Goal: Book appointment/travel/reservation

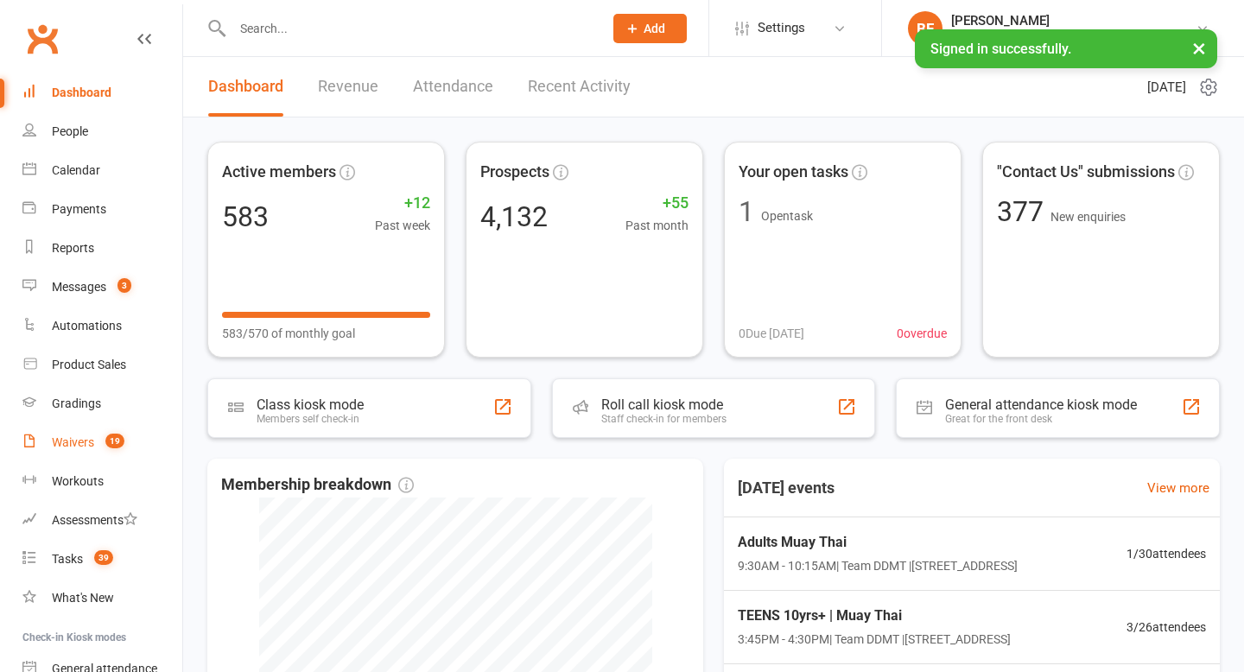
click at [96, 445] on link "Waivers 19" at bounding box center [102, 442] width 160 height 39
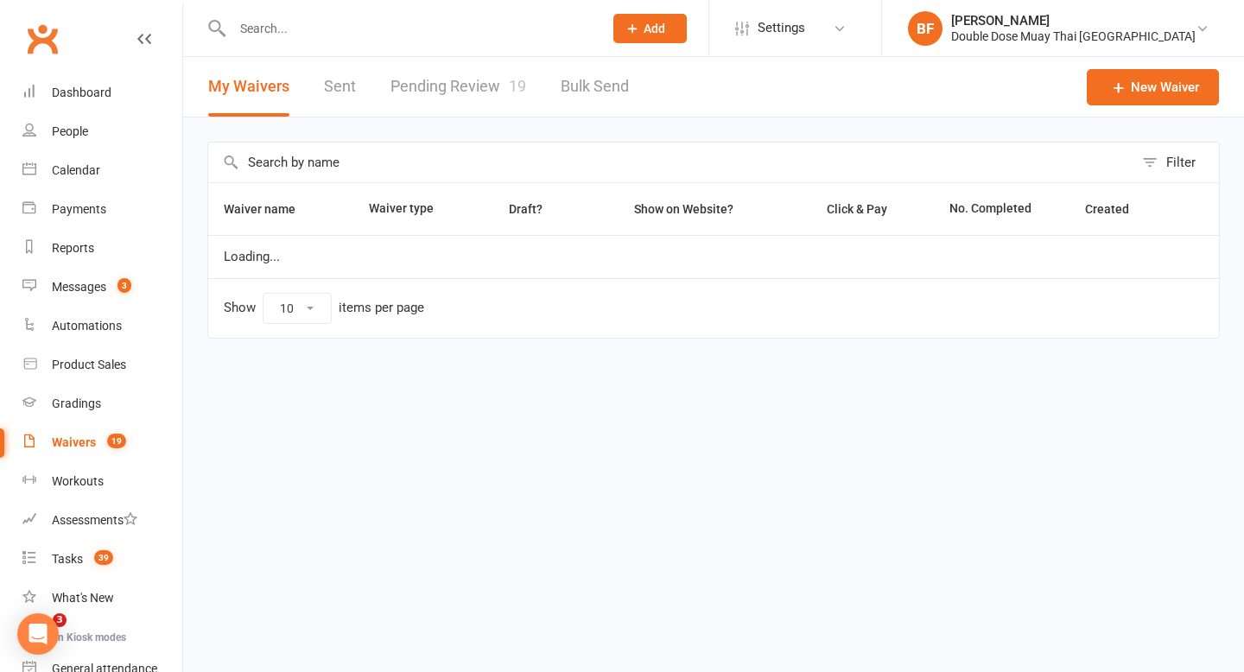
click at [464, 111] on link "Pending Review 19" at bounding box center [459, 87] width 136 height 60
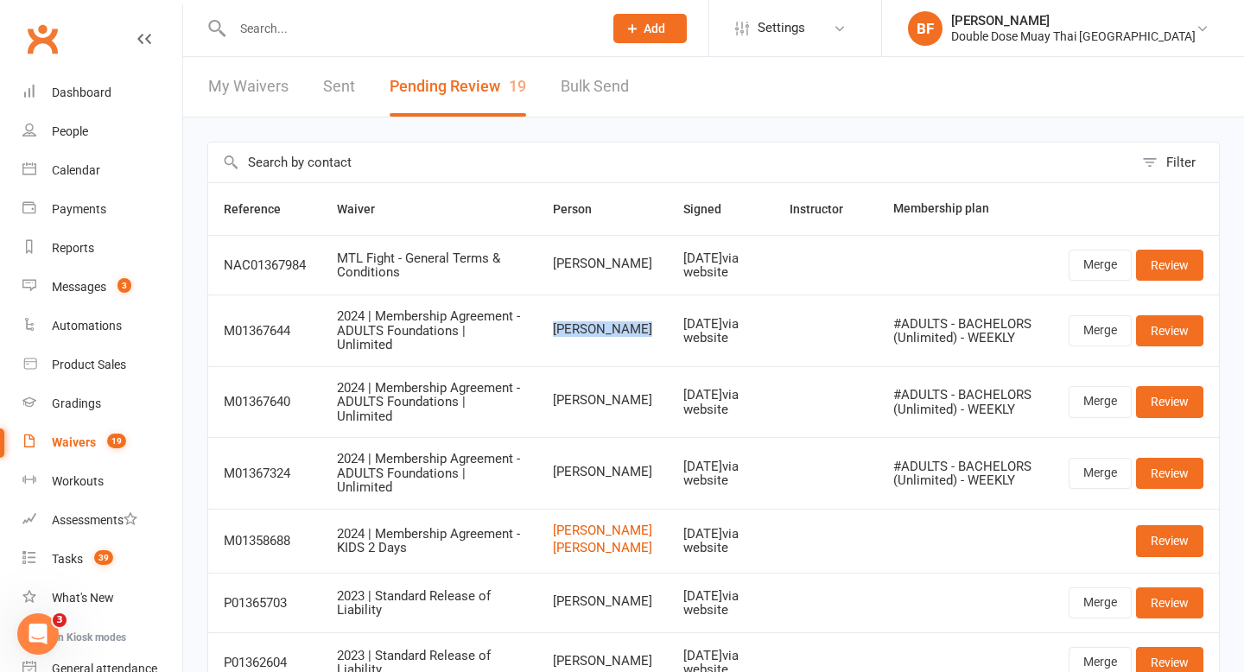
drag, startPoint x: 657, startPoint y: 334, endPoint x: 552, endPoint y: 327, distance: 104.8
click at [552, 327] on td "[PERSON_NAME]" at bounding box center [602, 331] width 130 height 72
click at [612, 340] on td "[PERSON_NAME]" at bounding box center [602, 331] width 130 height 72
click at [574, 331] on span "[PERSON_NAME]" at bounding box center [602, 329] width 99 height 15
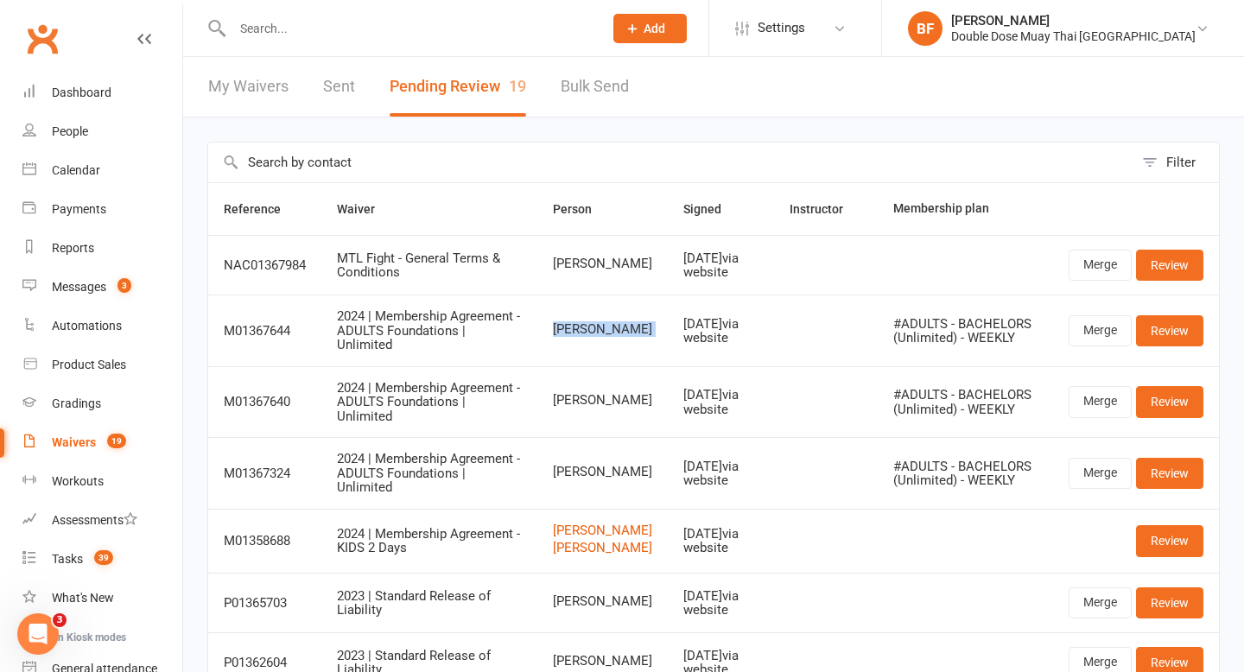
click at [574, 331] on span "[PERSON_NAME]" at bounding box center [602, 329] width 99 height 15
copy span "[PERSON_NAME]"
click at [329, 38] on input "text" at bounding box center [409, 28] width 364 height 24
paste input "[PERSON_NAME]"
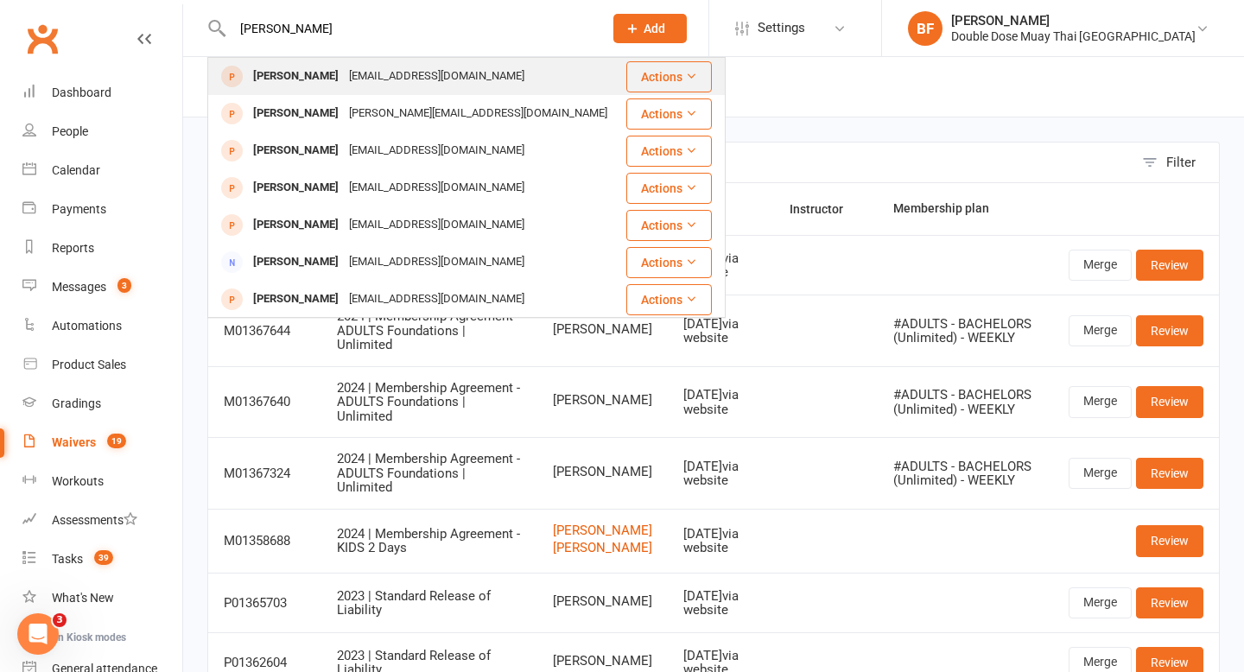
type input "[PERSON_NAME]"
click at [388, 81] on div "[EMAIL_ADDRESS][DOMAIN_NAME]" at bounding box center [437, 76] width 186 height 25
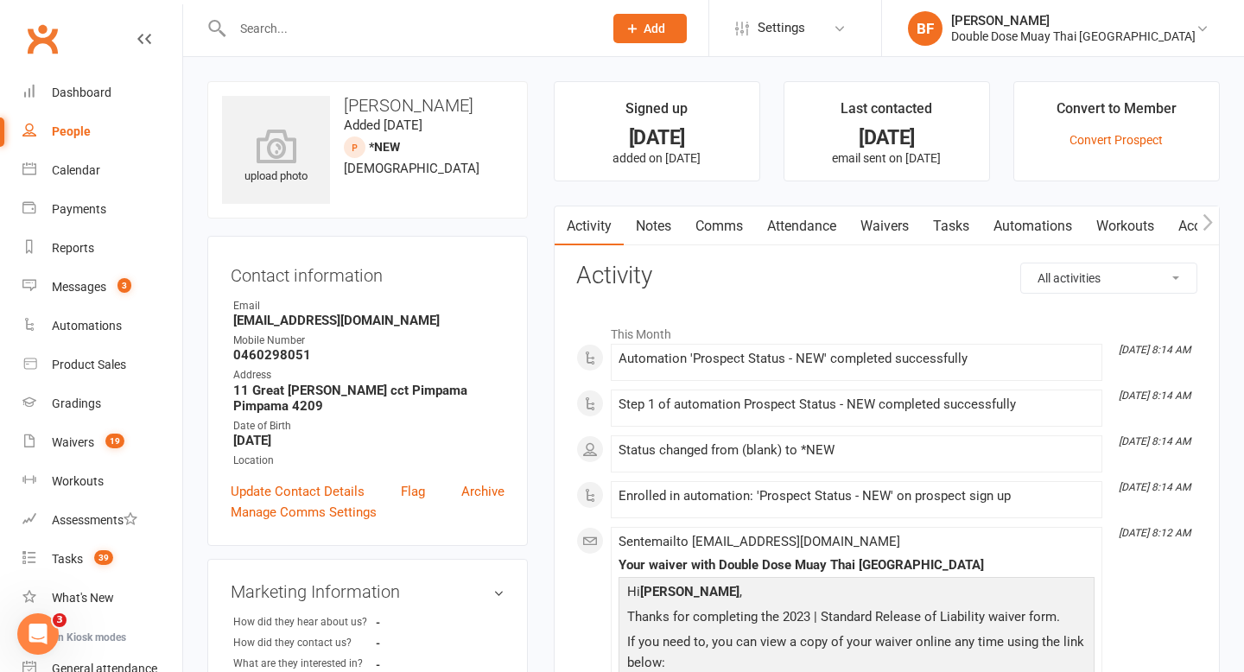
click at [805, 223] on link "Attendance" at bounding box center [801, 227] width 93 height 40
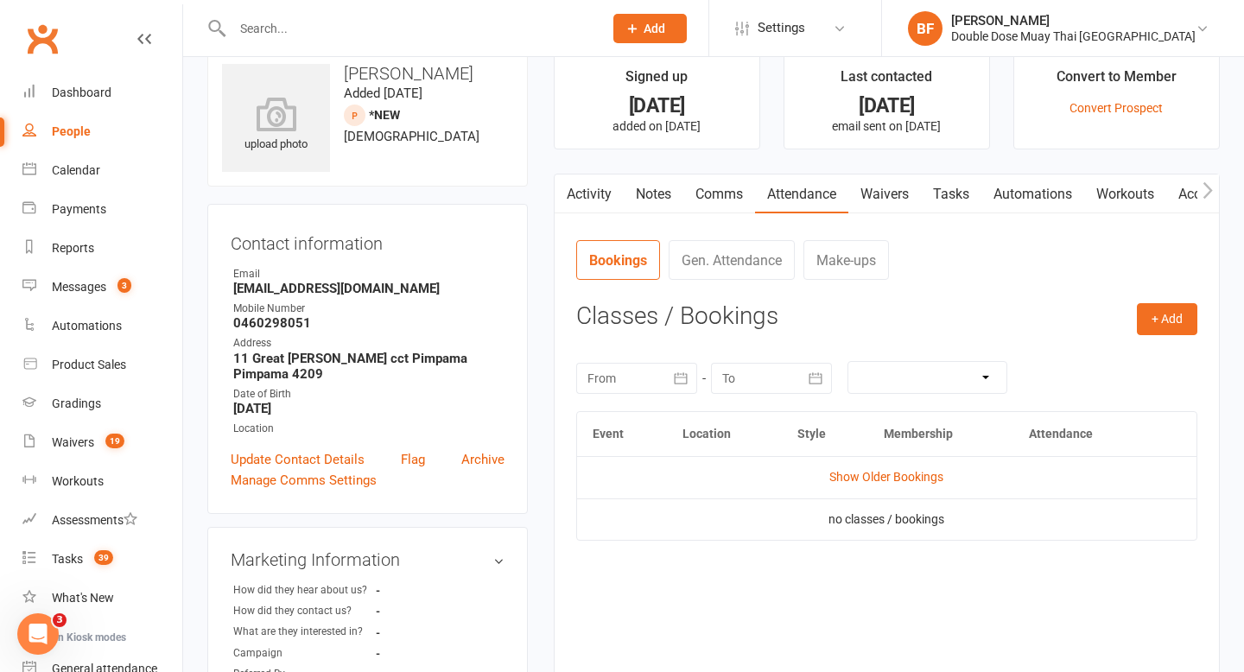
scroll to position [48, 0]
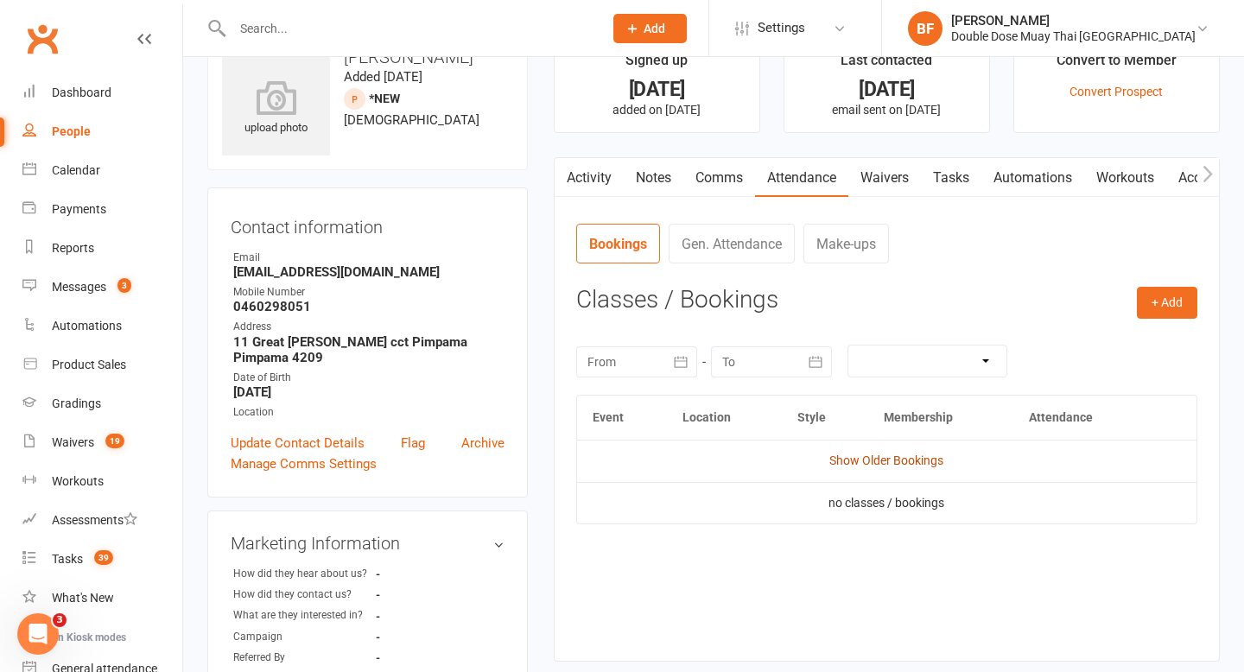
click at [848, 467] on link "Show Older Bookings" at bounding box center [886, 461] width 114 height 14
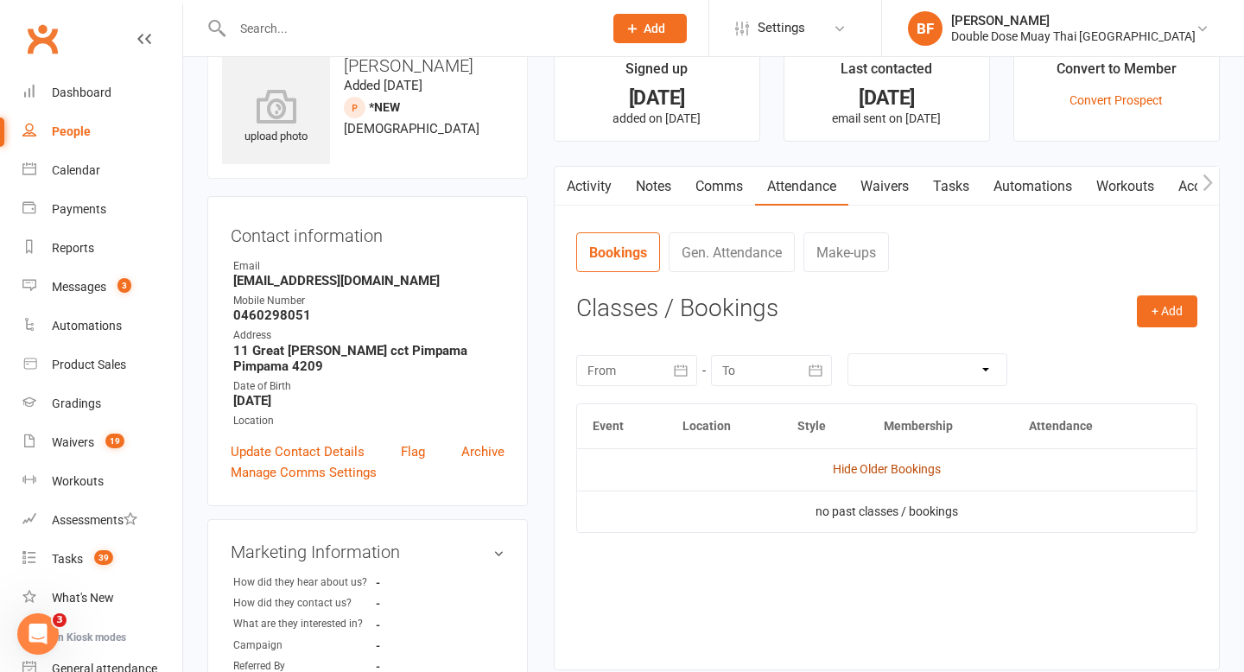
scroll to position [31, 0]
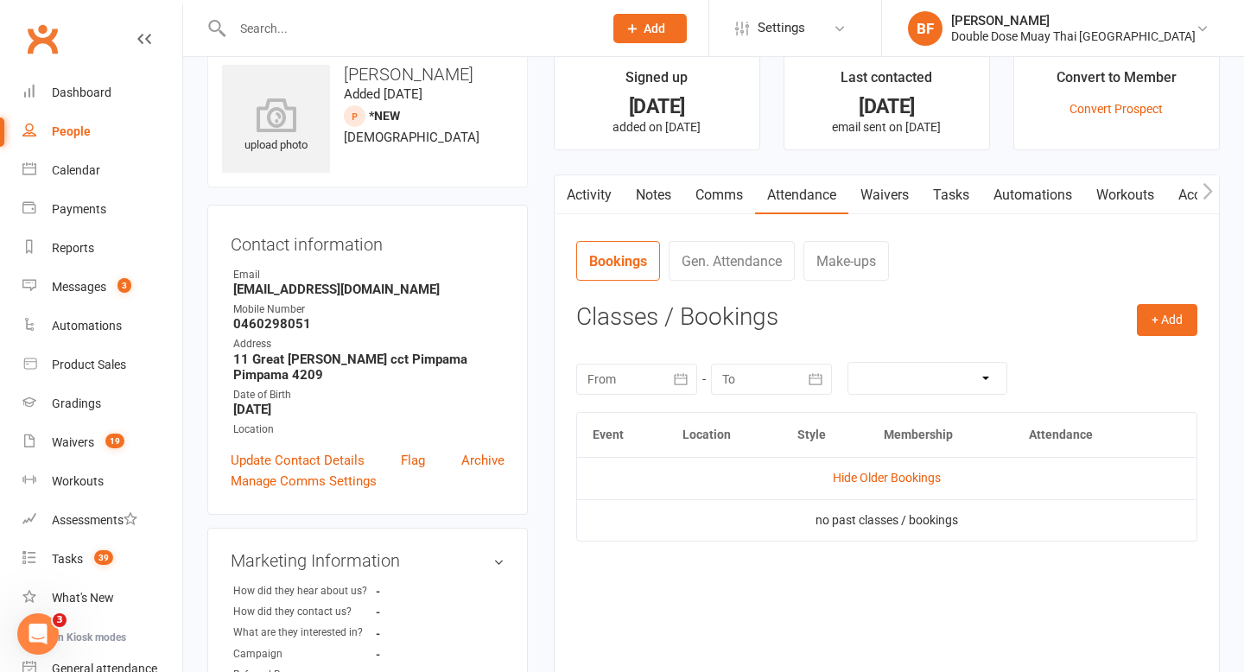
click at [584, 205] on link "Activity" at bounding box center [589, 195] width 69 height 40
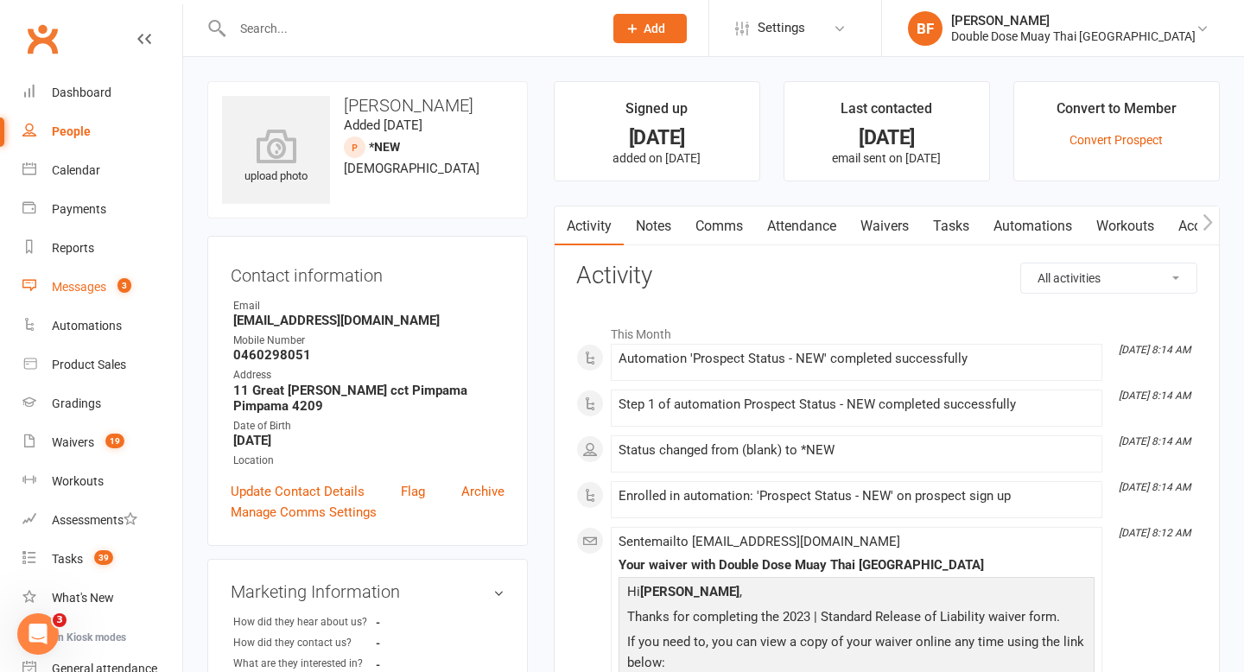
click at [87, 284] on div "Messages" at bounding box center [79, 287] width 54 height 14
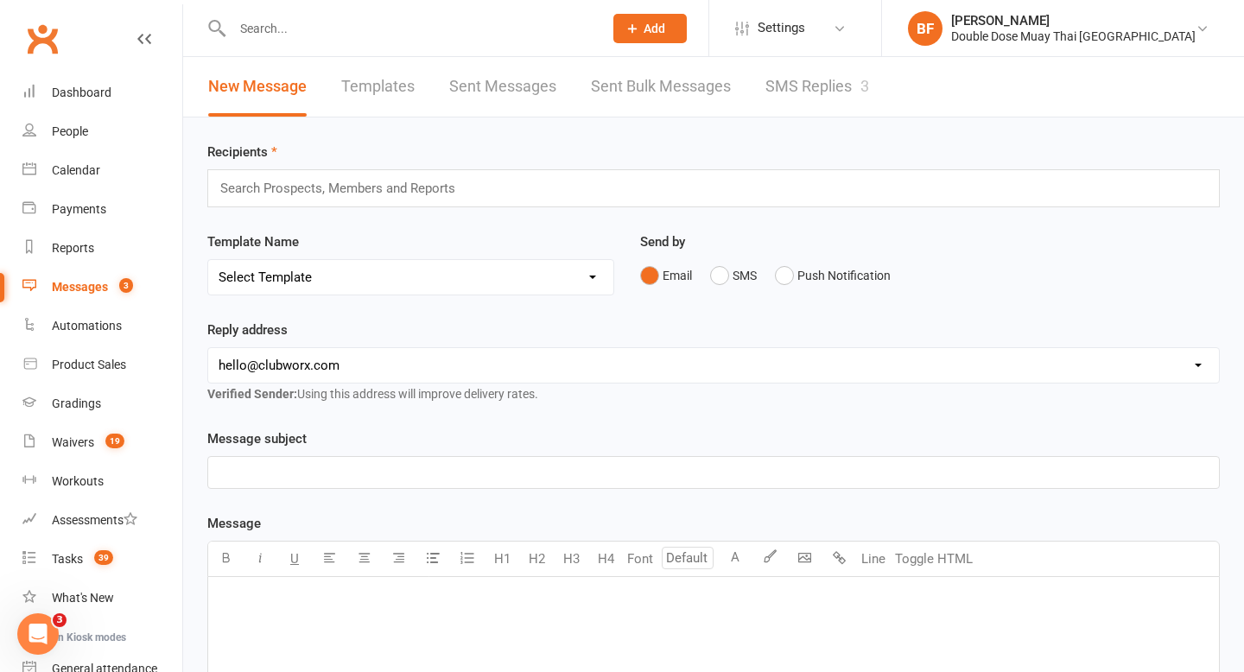
click at [823, 82] on link "SMS Replies 3" at bounding box center [818, 87] width 104 height 60
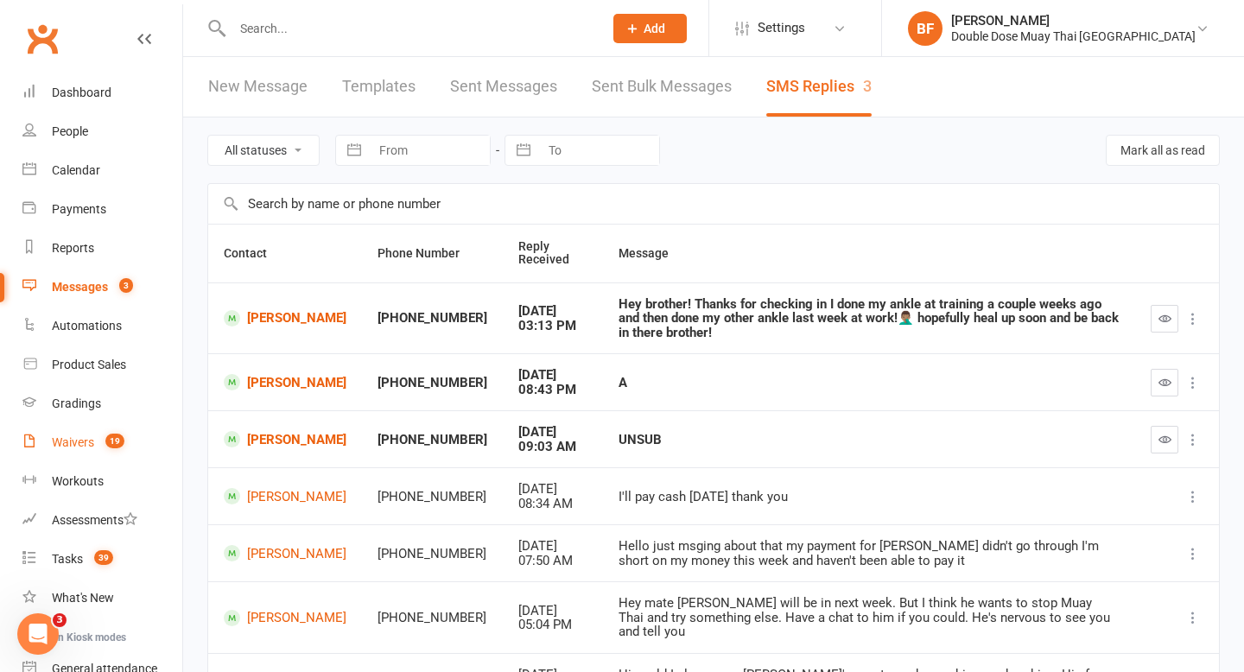
click at [87, 430] on link "Waivers 19" at bounding box center [102, 442] width 160 height 39
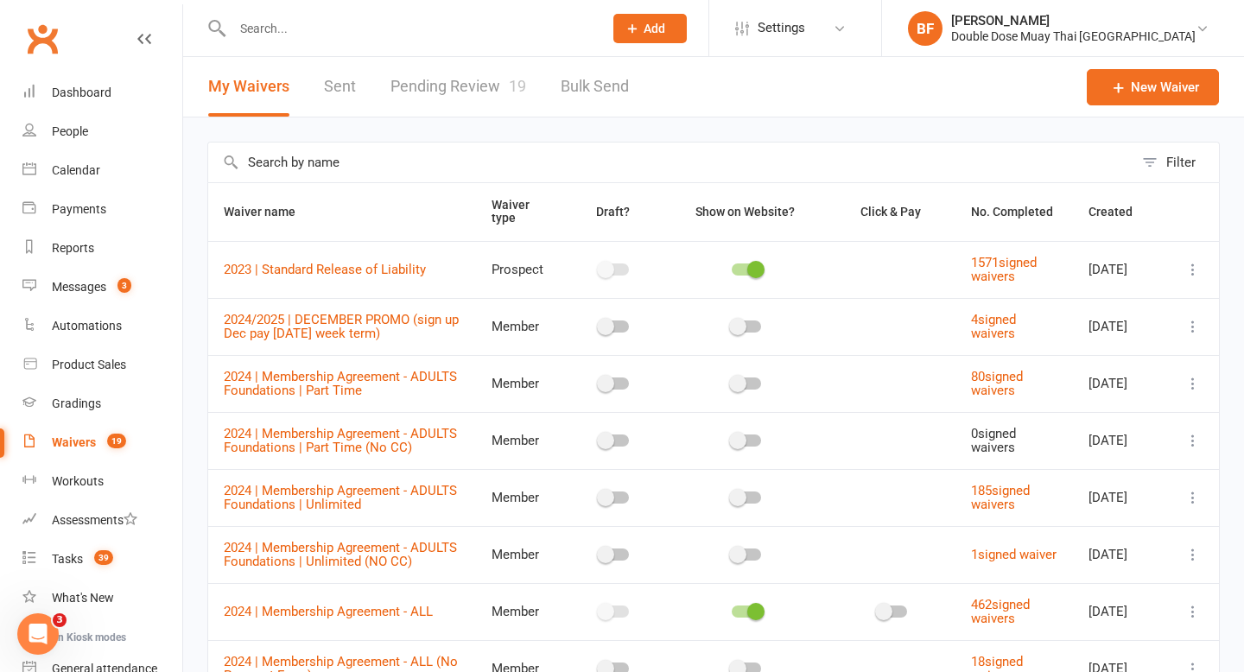
click at [467, 92] on link "Pending Review 19" at bounding box center [459, 87] width 136 height 60
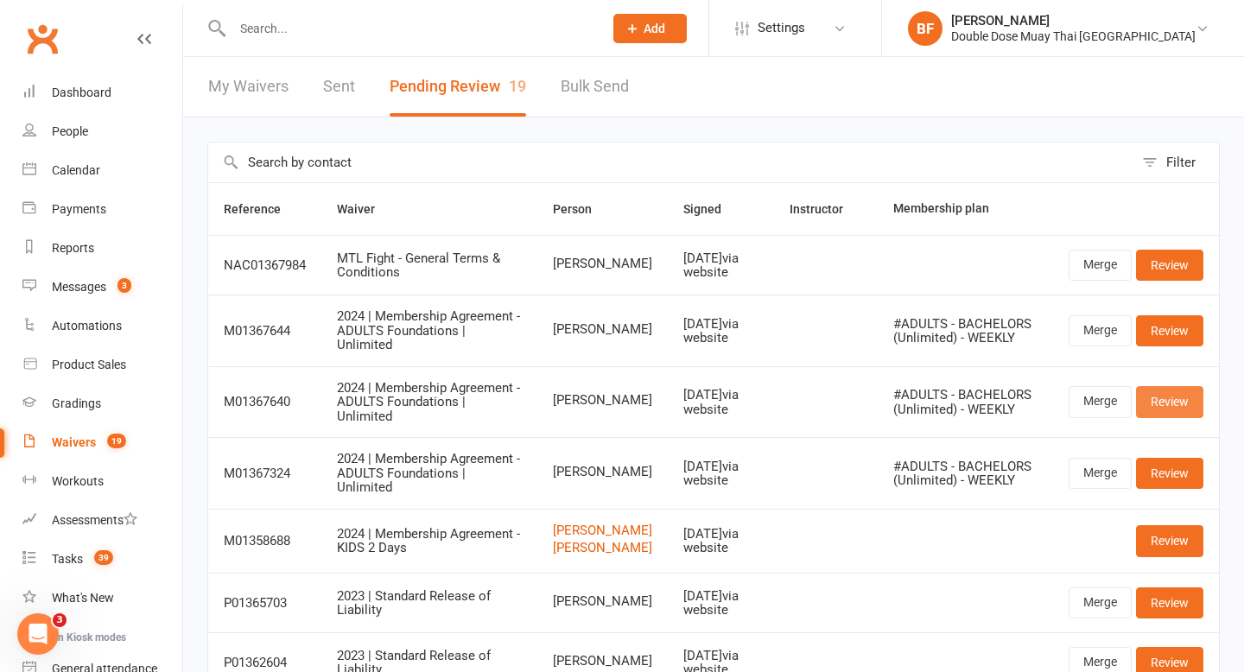
click at [1186, 406] on link "Review" at bounding box center [1169, 401] width 67 height 31
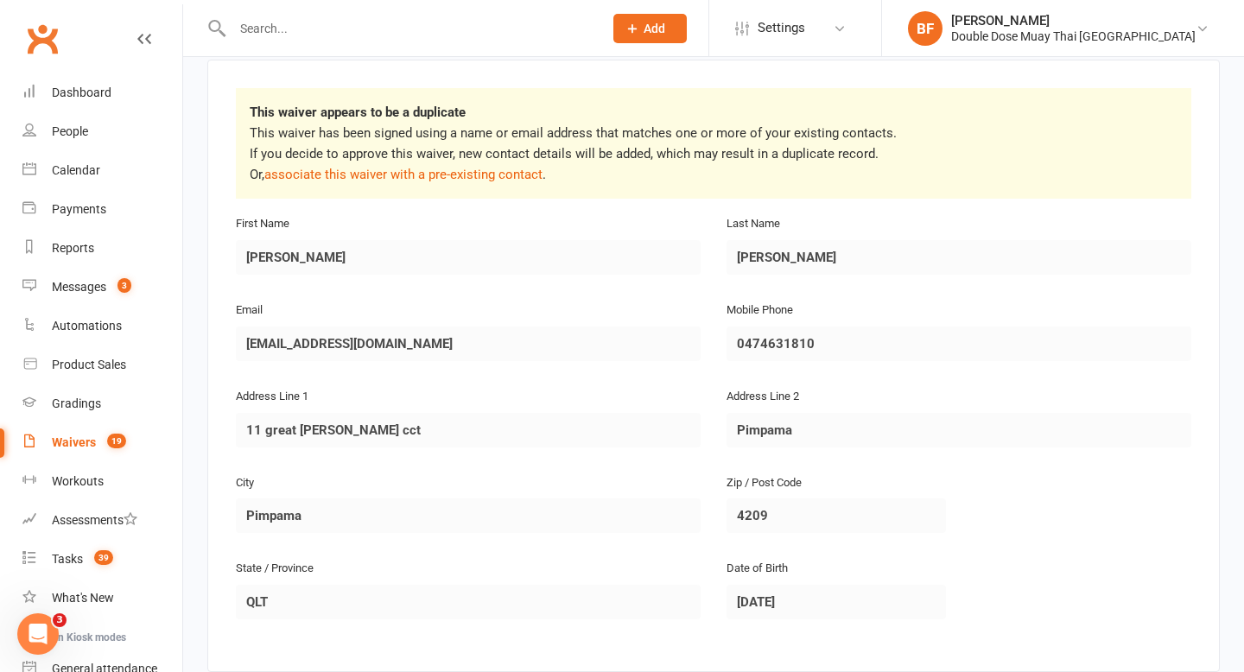
scroll to position [166, 0]
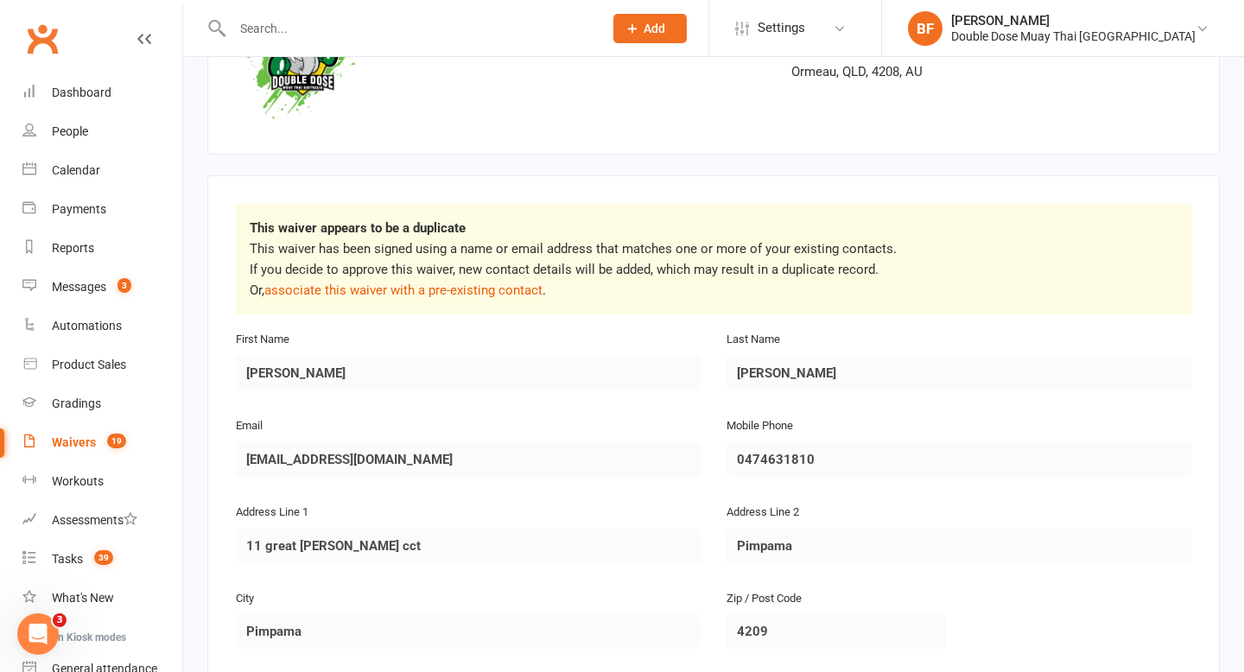
click at [88, 448] on div "Waivers" at bounding box center [74, 442] width 44 height 14
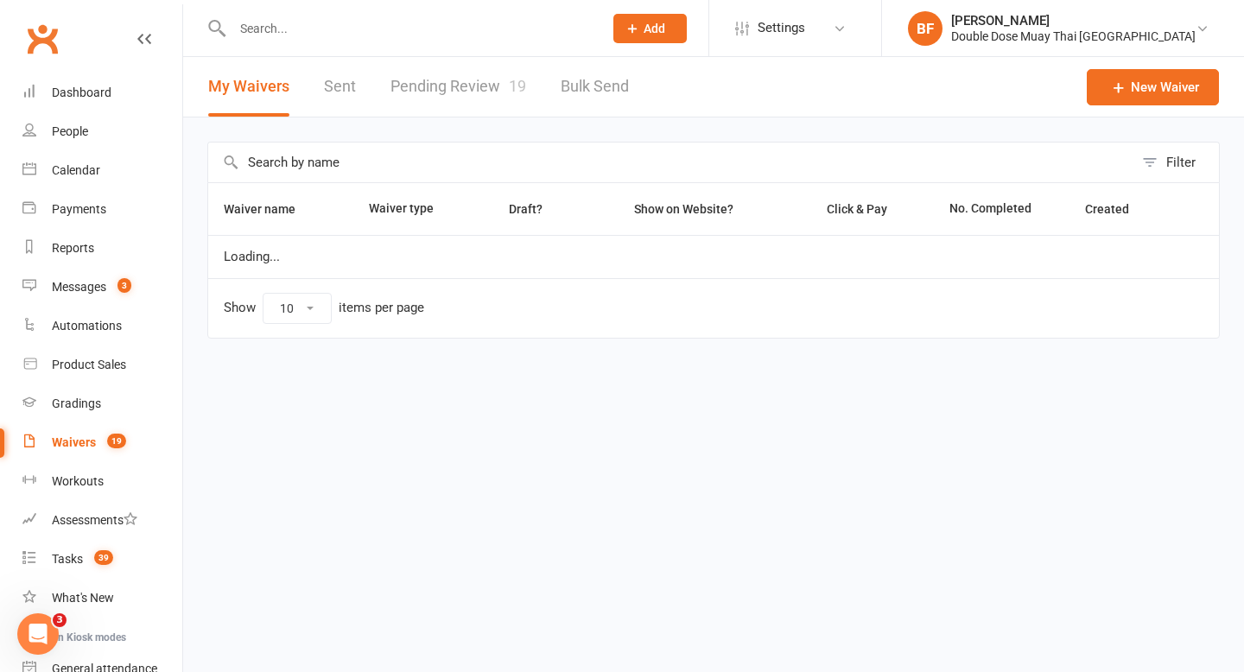
click at [473, 50] on div at bounding box center [399, 28] width 384 height 56
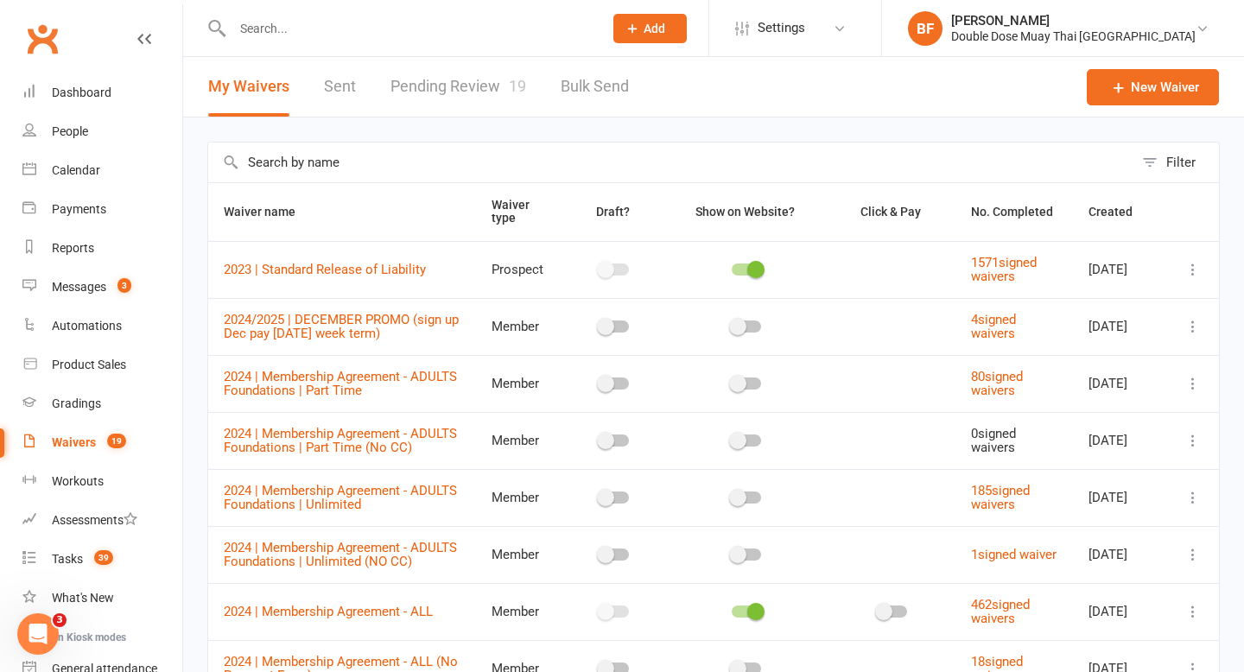
click at [468, 73] on link "Pending Review 19" at bounding box center [459, 87] width 136 height 60
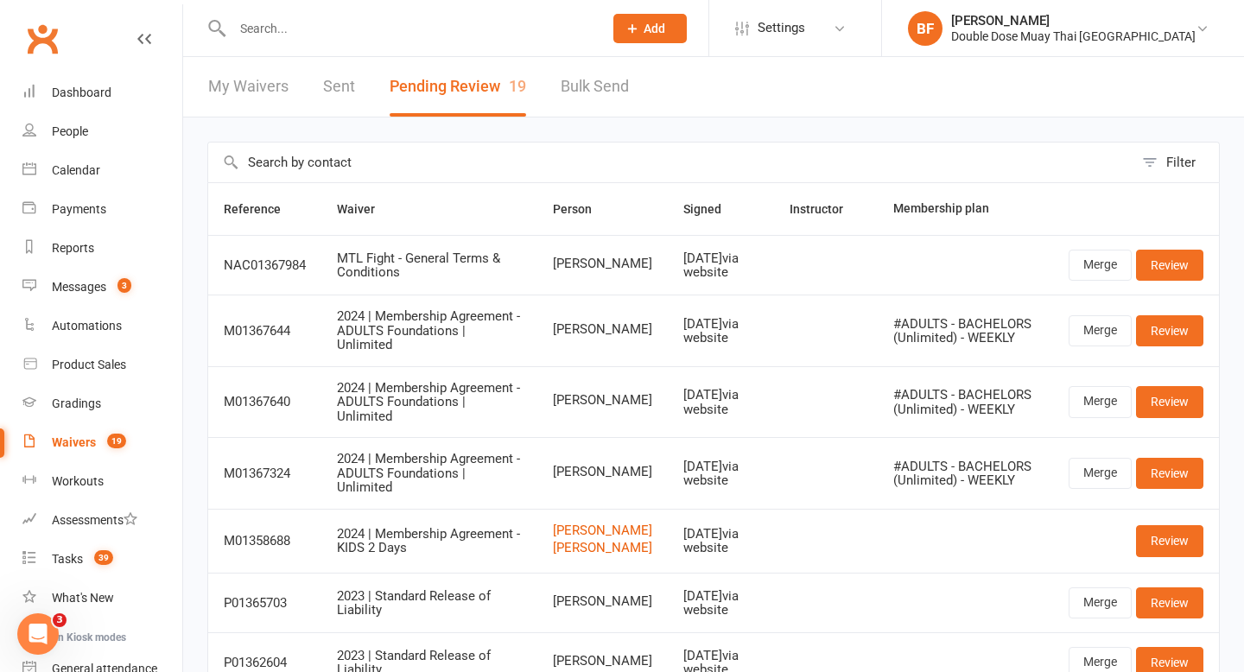
drag, startPoint x: 533, startPoint y: 397, endPoint x: 641, endPoint y: 402, distance: 108.1
click at [641, 402] on tr "M01367640 2024 | Membership Agreement - ADULTS Foundations | Unlimited [PERSON_…" at bounding box center [713, 402] width 1011 height 72
click at [648, 402] on td "[PERSON_NAME]" at bounding box center [602, 402] width 130 height 72
drag, startPoint x: 648, startPoint y: 402, endPoint x: 559, endPoint y: 399, distance: 89.0
click at [558, 399] on td "[PERSON_NAME]" at bounding box center [602, 402] width 130 height 72
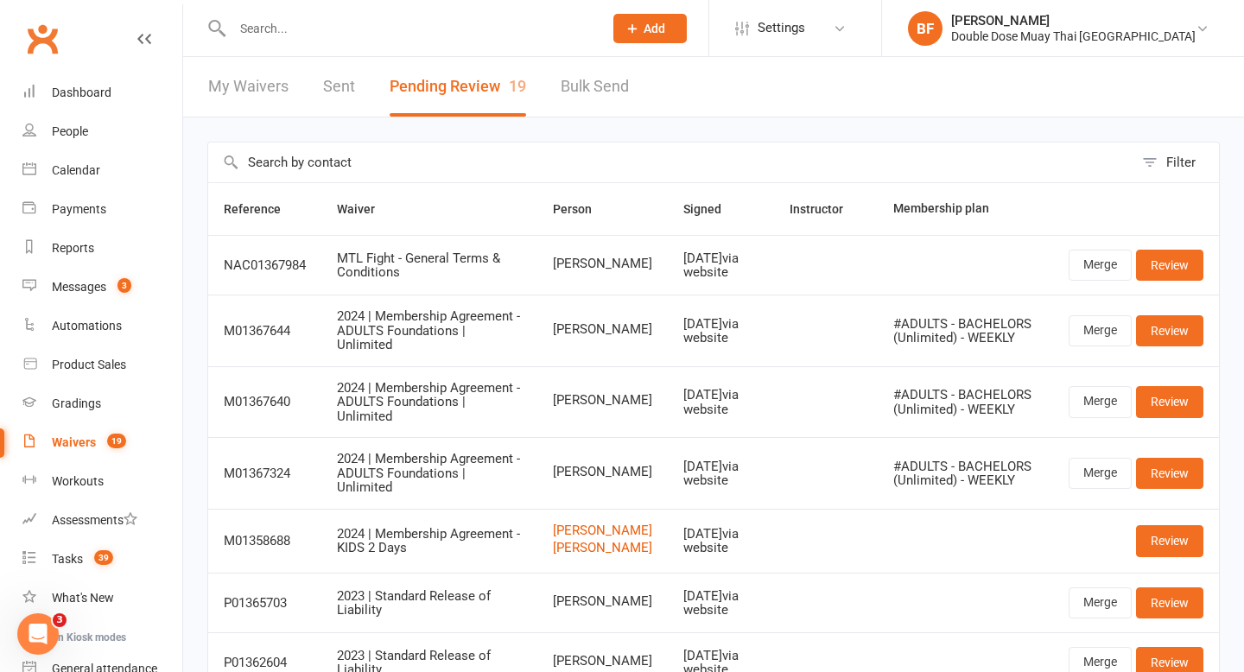
copy span "[PERSON_NAME]"
click at [1171, 397] on link "Review" at bounding box center [1169, 401] width 67 height 31
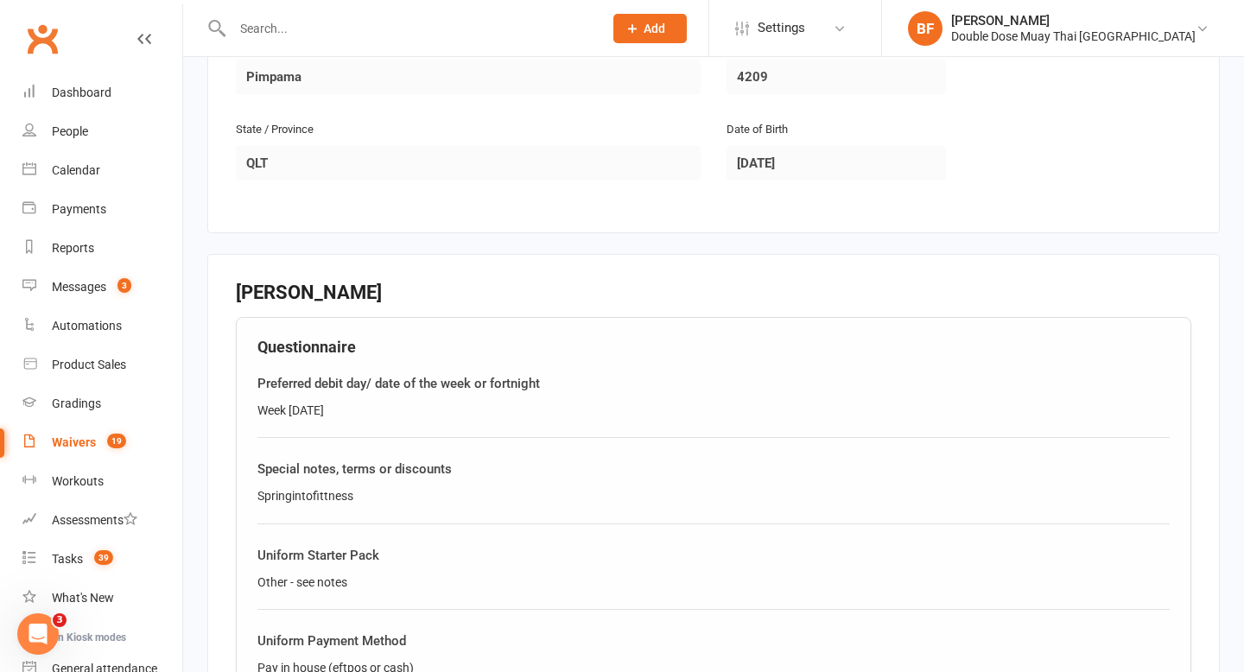
scroll to position [816, 0]
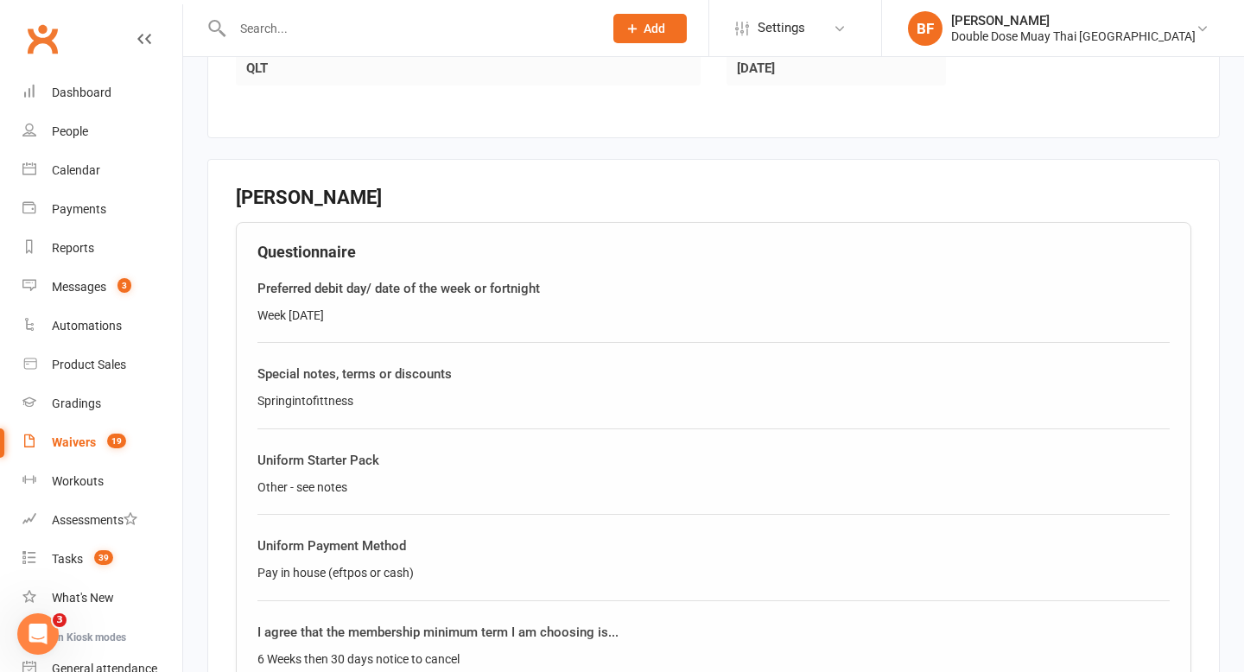
click at [99, 439] on count-badge "19" at bounding box center [113, 442] width 28 height 14
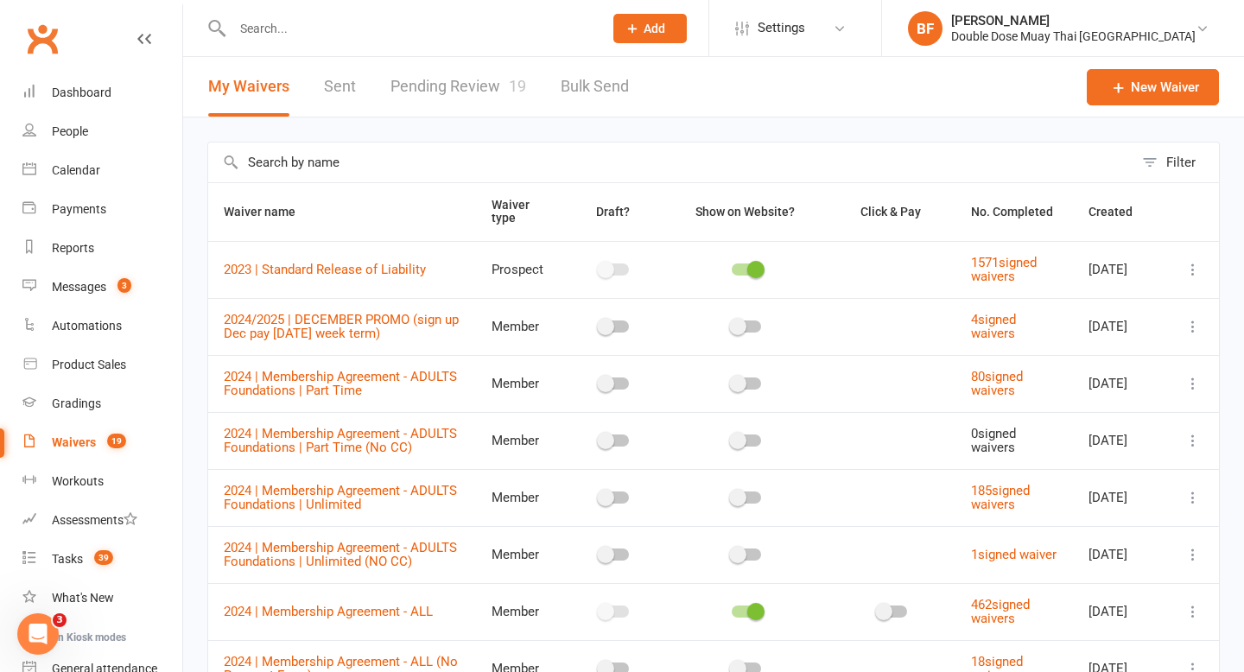
click at [454, 73] on link "Pending Review 19" at bounding box center [459, 87] width 136 height 60
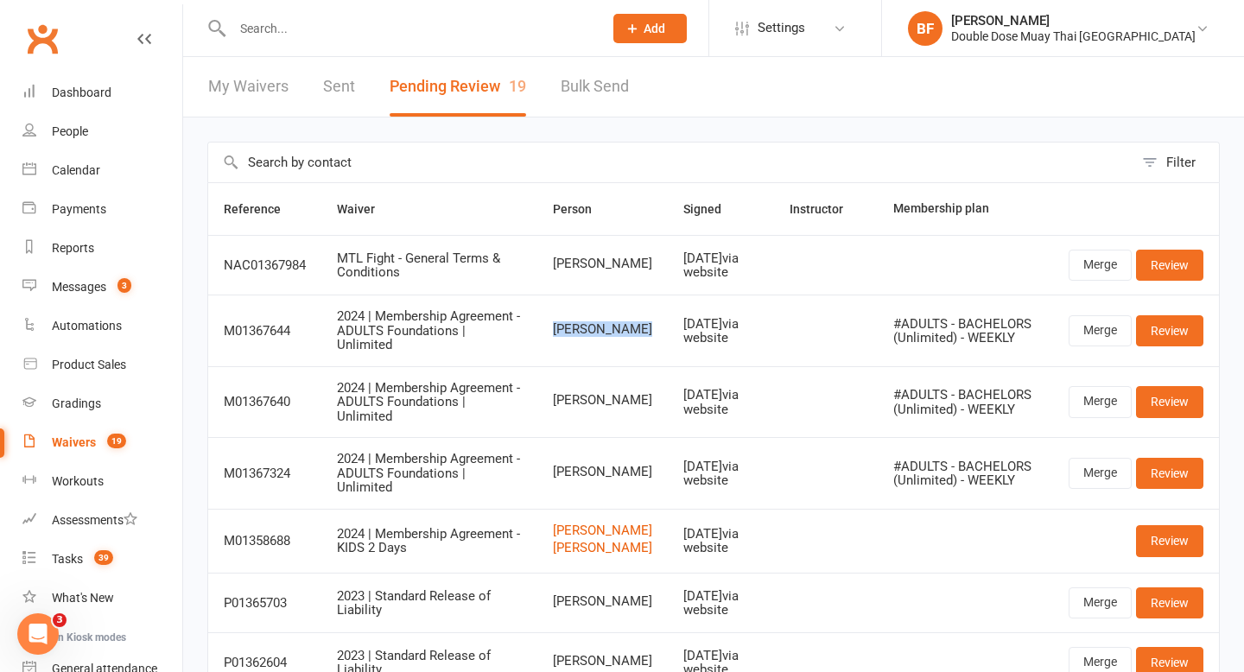
drag, startPoint x: 638, startPoint y: 331, endPoint x: 545, endPoint y: 334, distance: 92.5
click at [545, 334] on td "[PERSON_NAME]" at bounding box center [602, 331] width 130 height 72
copy span "[PERSON_NAME]"
click at [1181, 340] on link "Review" at bounding box center [1169, 330] width 67 height 31
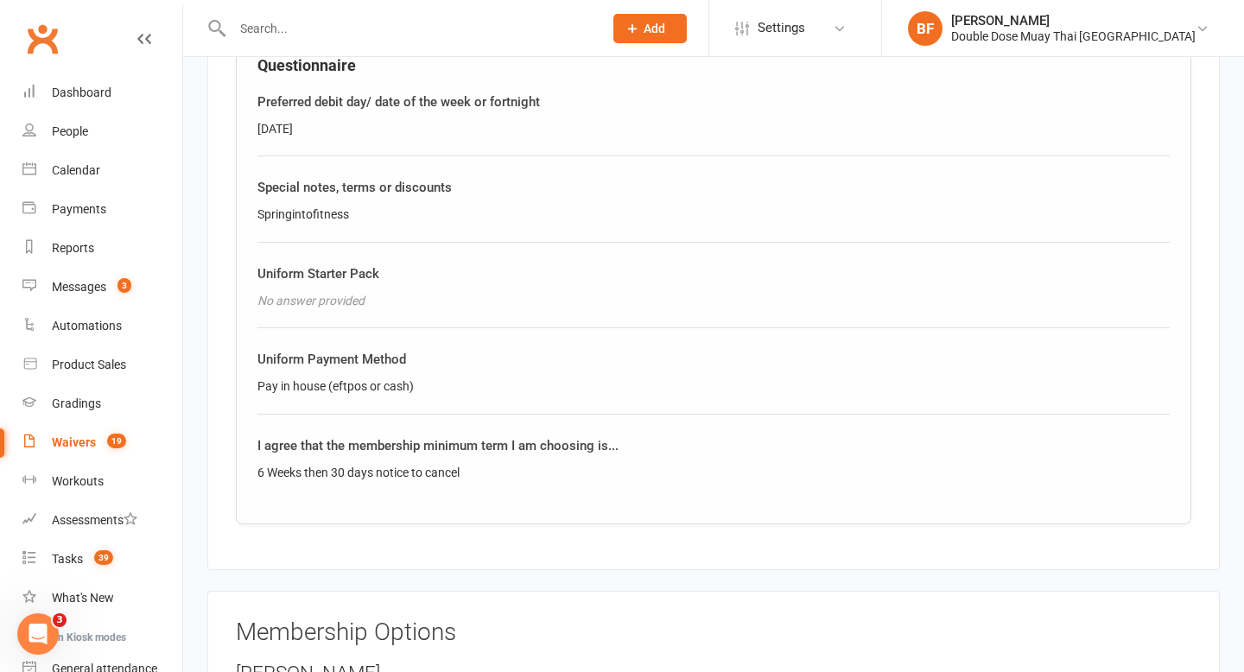
scroll to position [1004, 0]
click at [92, 92] on div "Dashboard" at bounding box center [82, 93] width 60 height 14
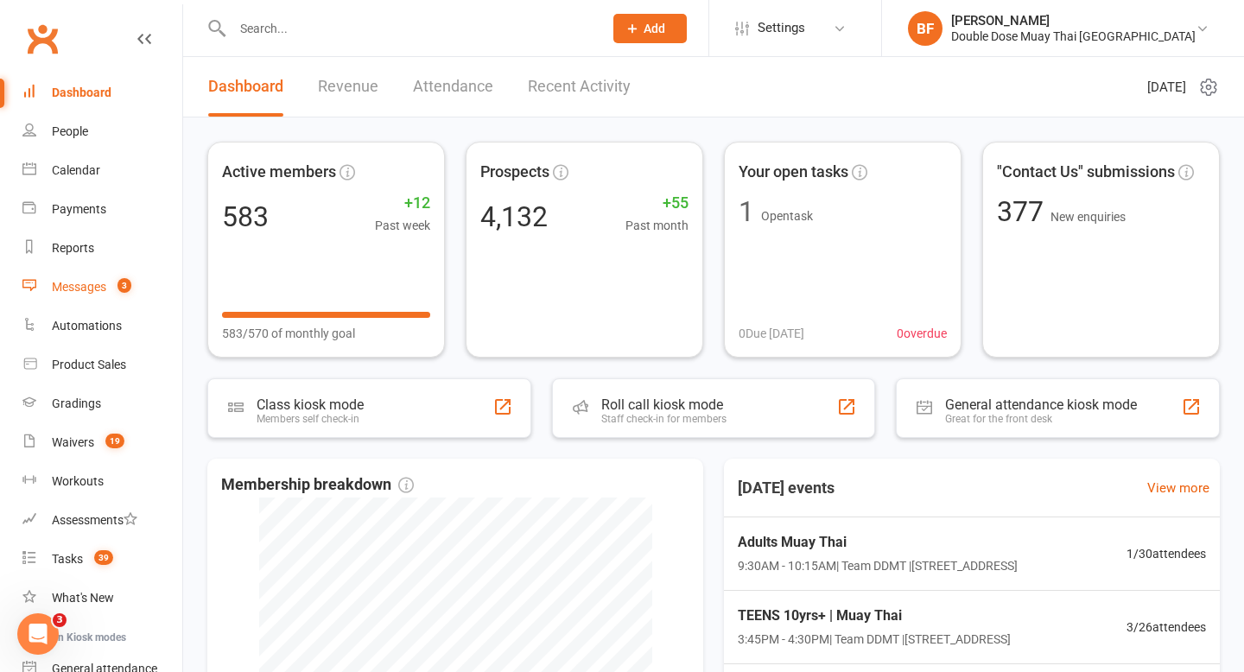
click at [121, 292] on span "3" at bounding box center [125, 285] width 14 height 15
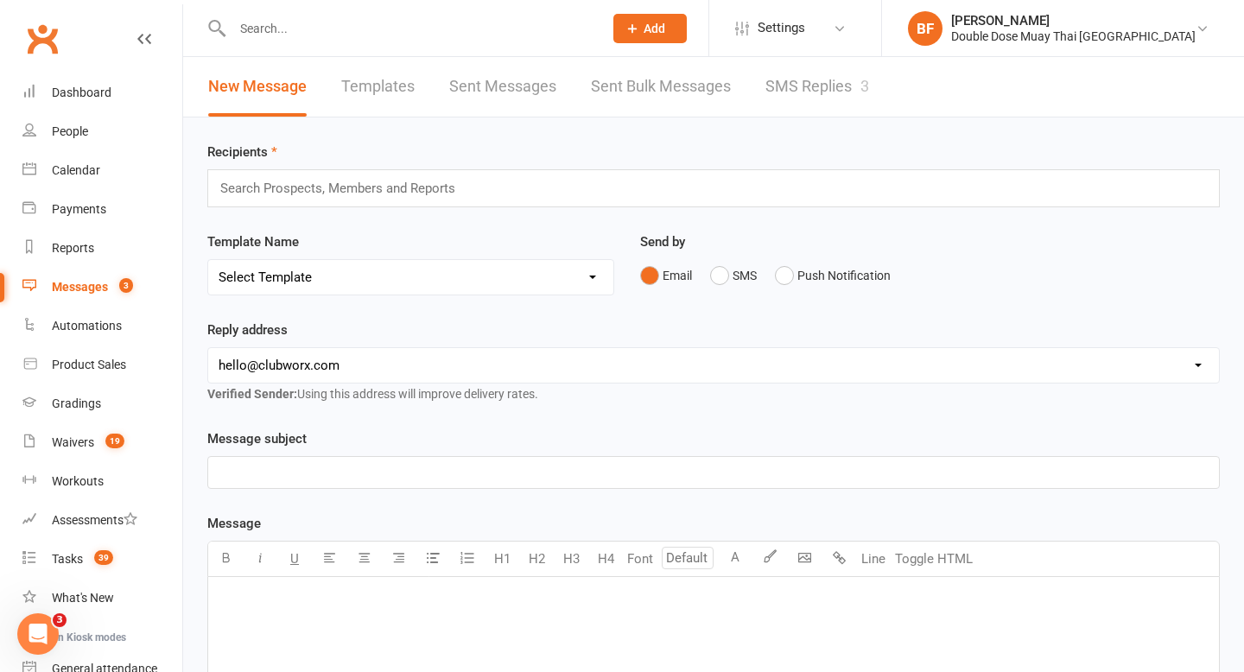
click at [810, 78] on link "SMS Replies 3" at bounding box center [818, 87] width 104 height 60
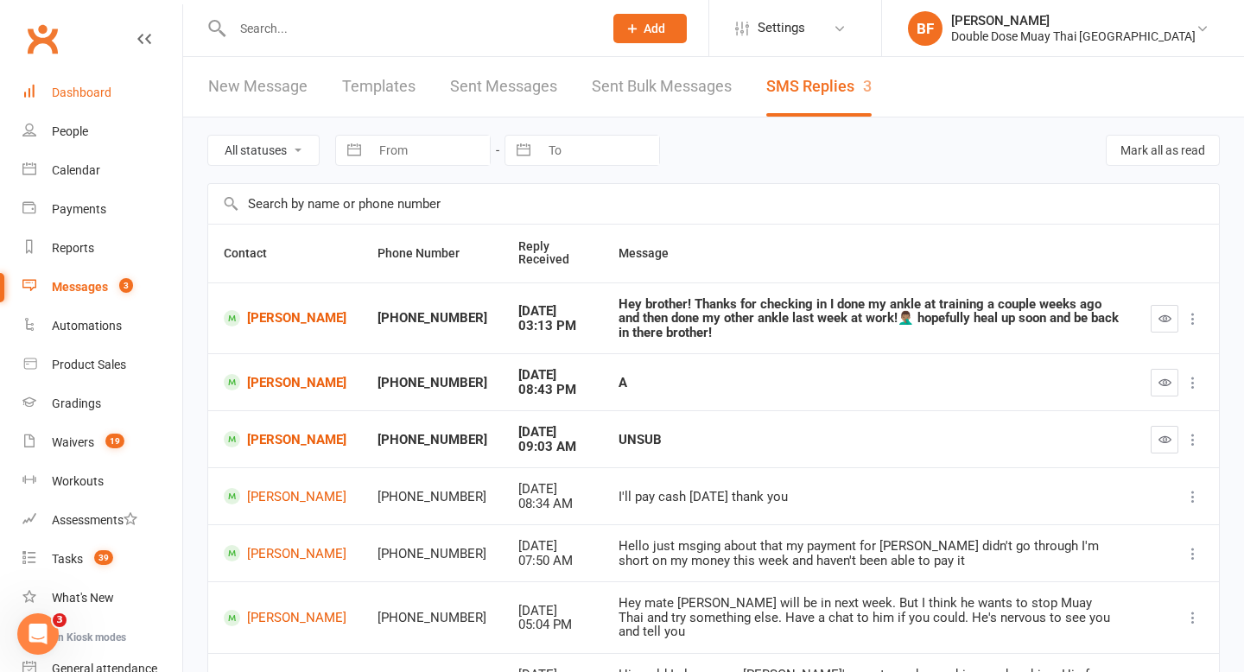
click at [79, 92] on div "Dashboard" at bounding box center [82, 93] width 60 height 14
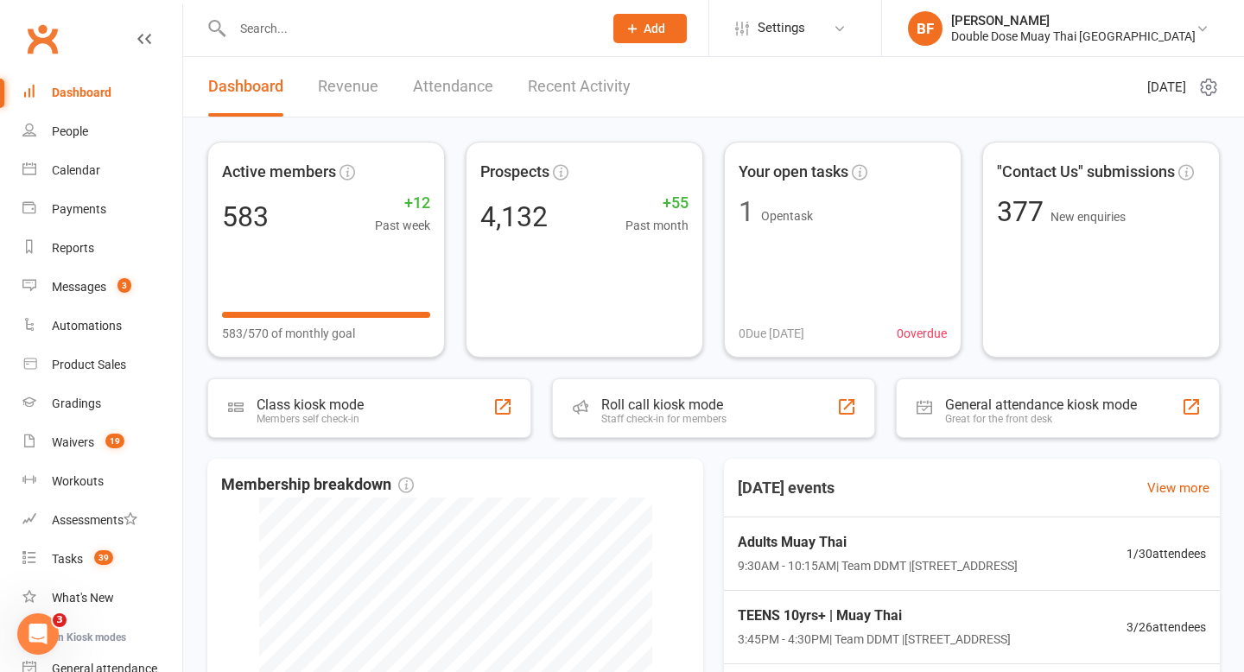
click at [320, 29] on input "text" at bounding box center [409, 28] width 364 height 24
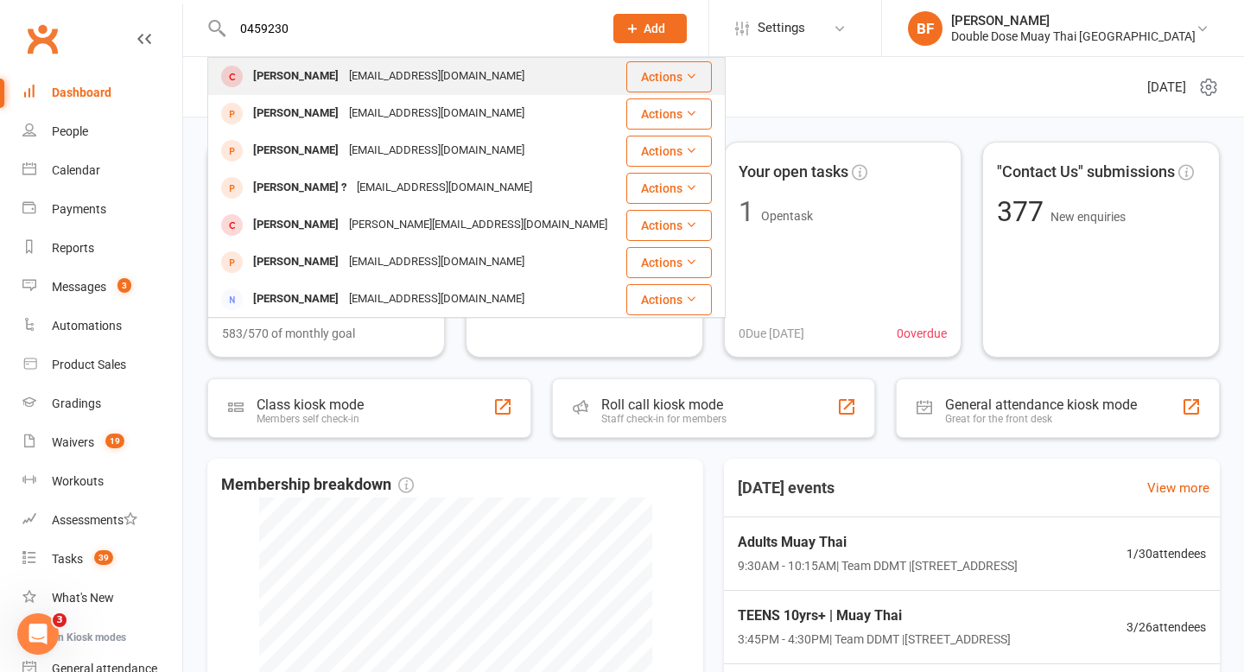
type input "0459230"
click at [344, 74] on div "[EMAIL_ADDRESS][DOMAIN_NAME]" at bounding box center [437, 76] width 186 height 25
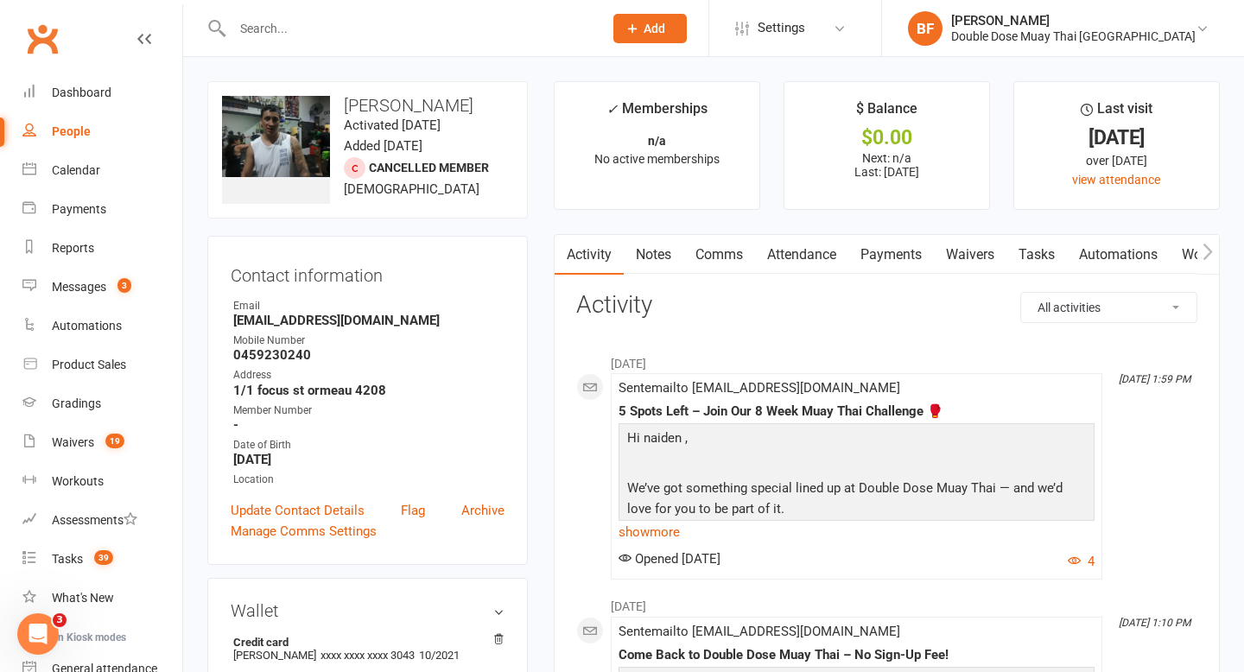
click at [291, 29] on input "text" at bounding box center [409, 28] width 364 height 24
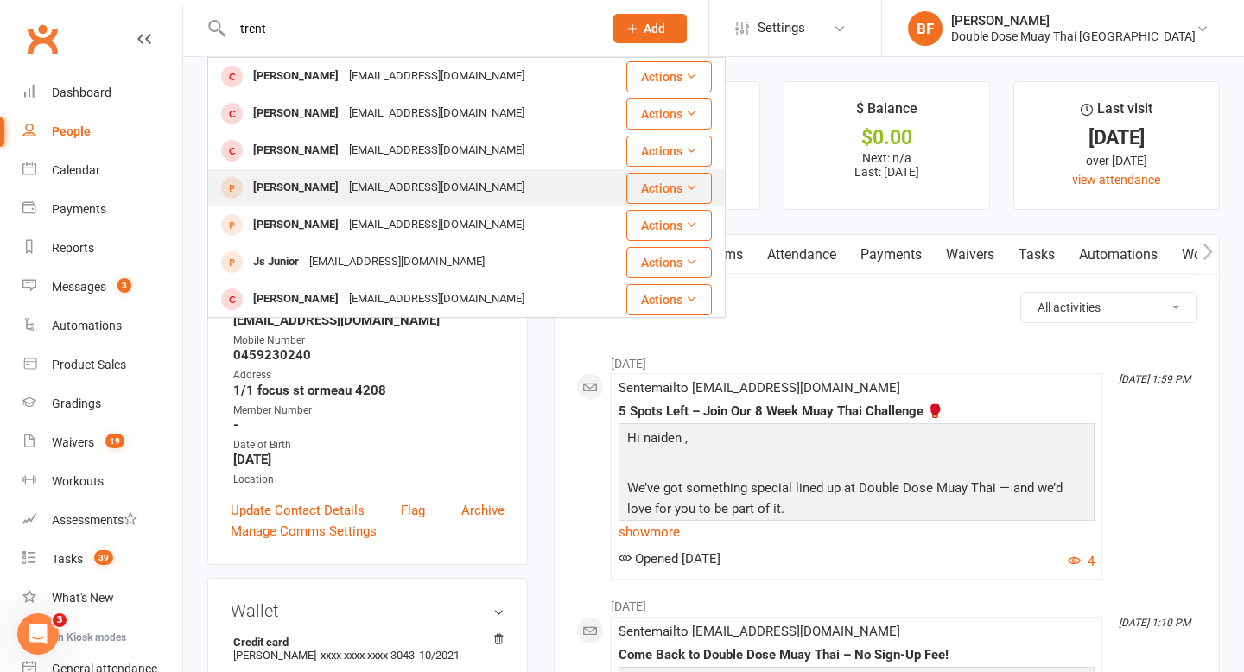
type input "trent"
click at [397, 170] on div "[PERSON_NAME] [EMAIL_ADDRESS][DOMAIN_NAME]" at bounding box center [417, 187] width 416 height 35
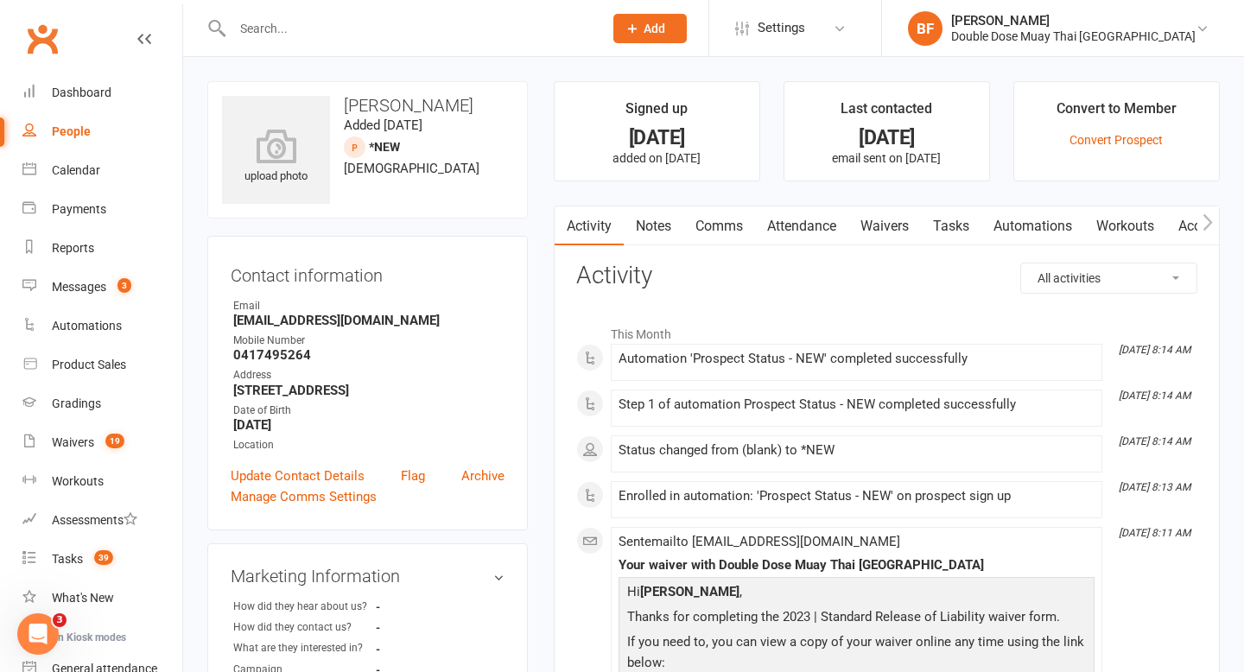
click at [792, 218] on link "Attendance" at bounding box center [801, 227] width 93 height 40
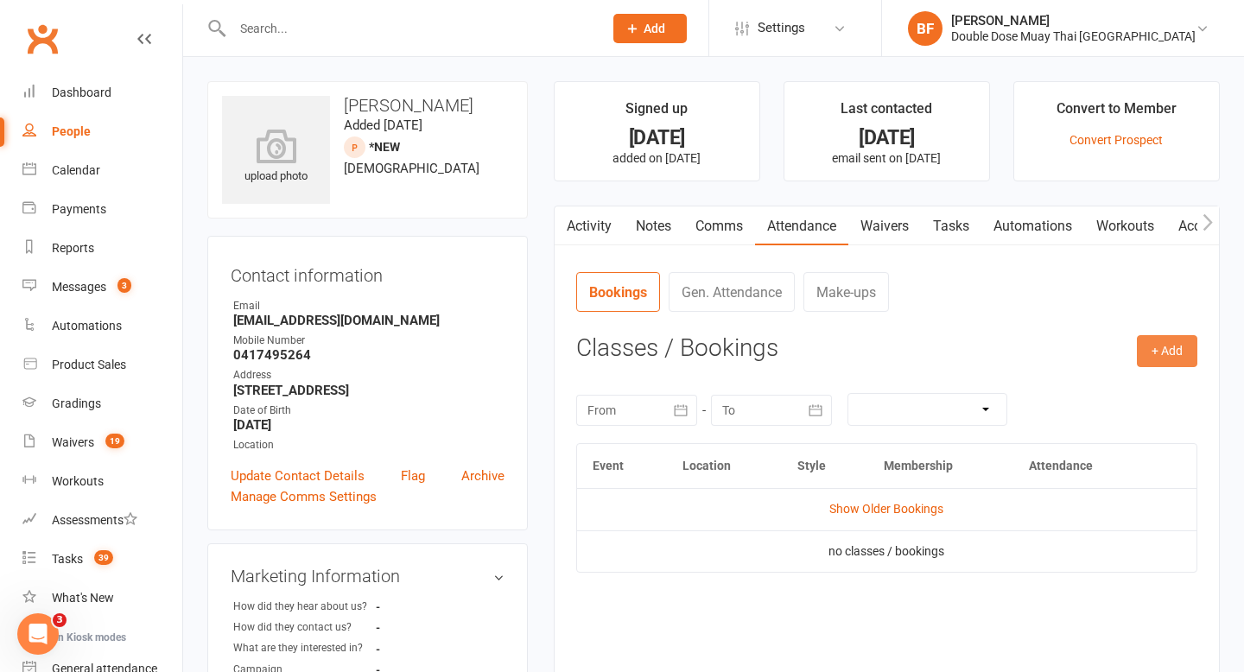
click at [1157, 357] on button "+ Add" at bounding box center [1167, 350] width 60 height 31
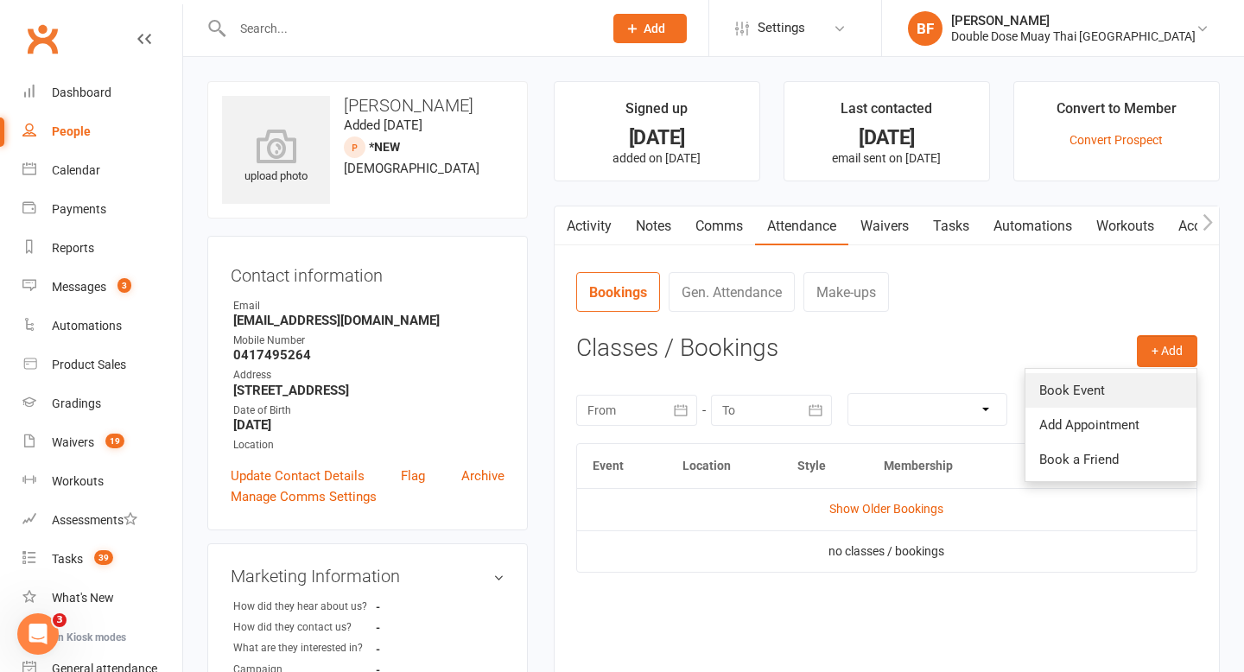
click at [1108, 385] on link "Book Event" at bounding box center [1111, 390] width 171 height 35
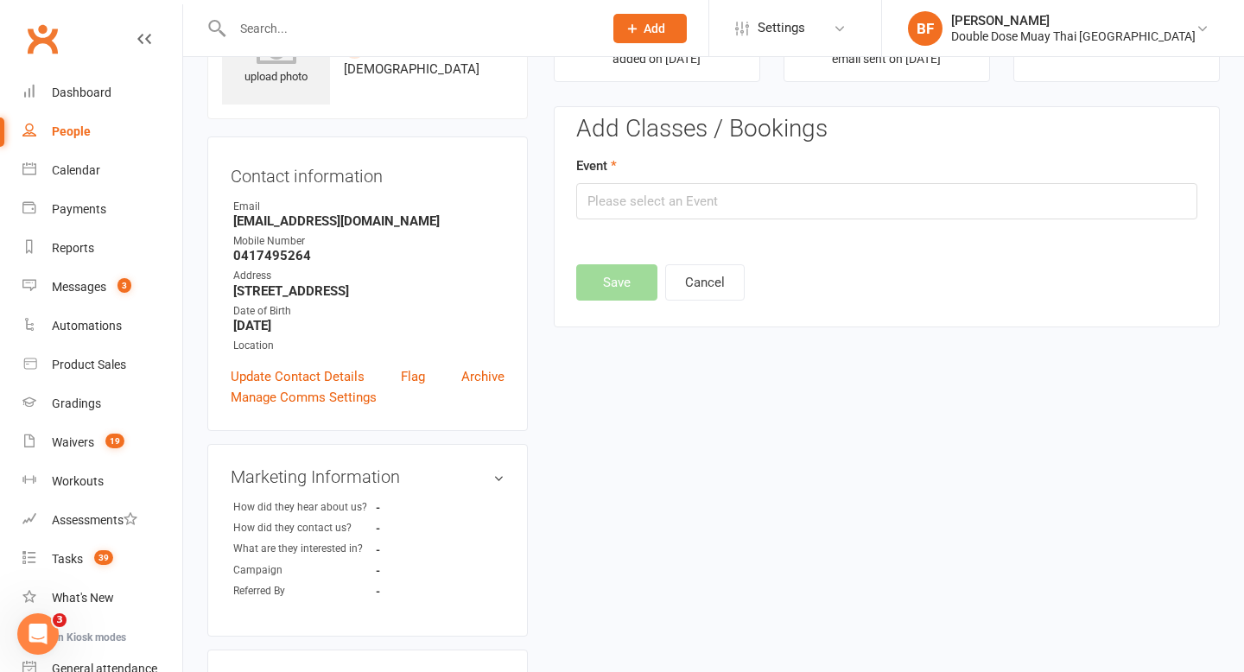
scroll to position [118, 0]
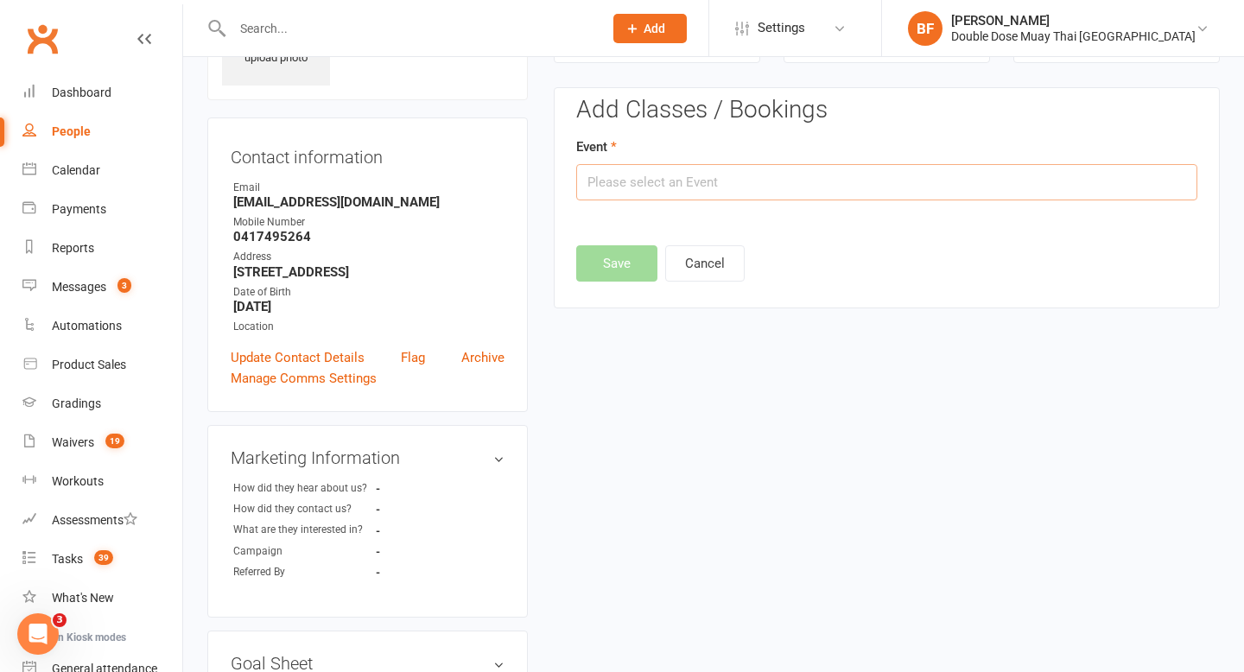
click at [845, 180] on input "text" at bounding box center [886, 182] width 621 height 36
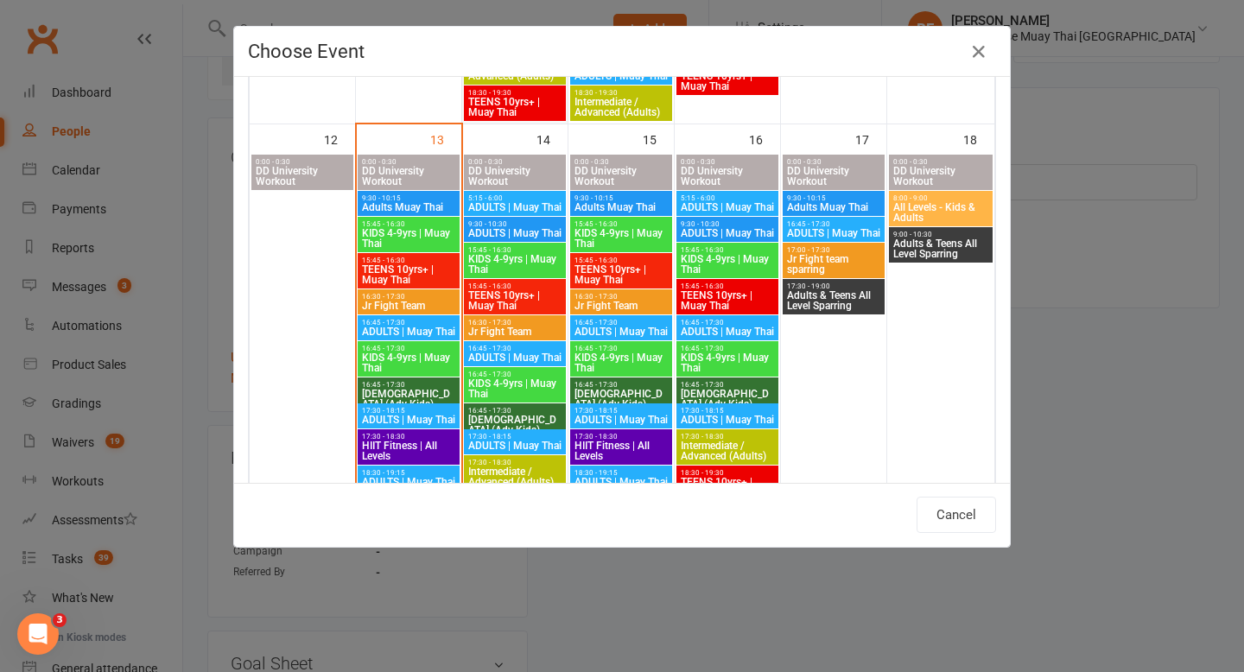
scroll to position [881, 0]
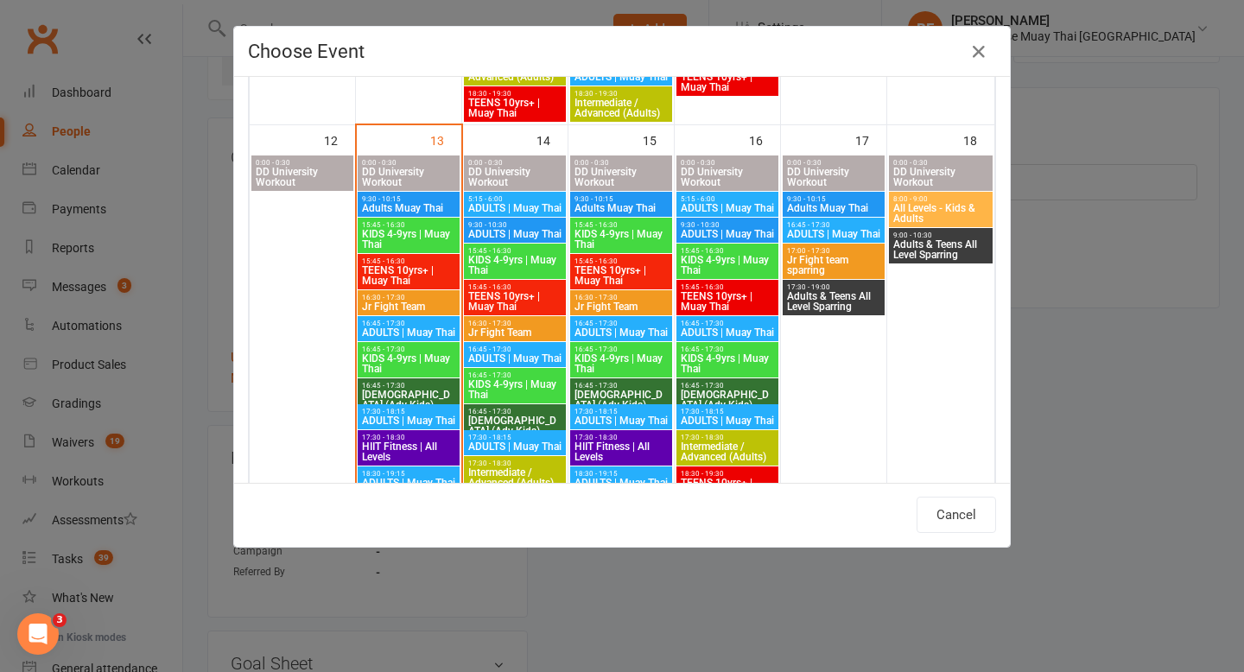
click at [425, 324] on span "16:45 - 17:30" at bounding box center [408, 324] width 95 height 8
type input "ADULTS | Muay Thai - [DATE] 4:45:00 PM"
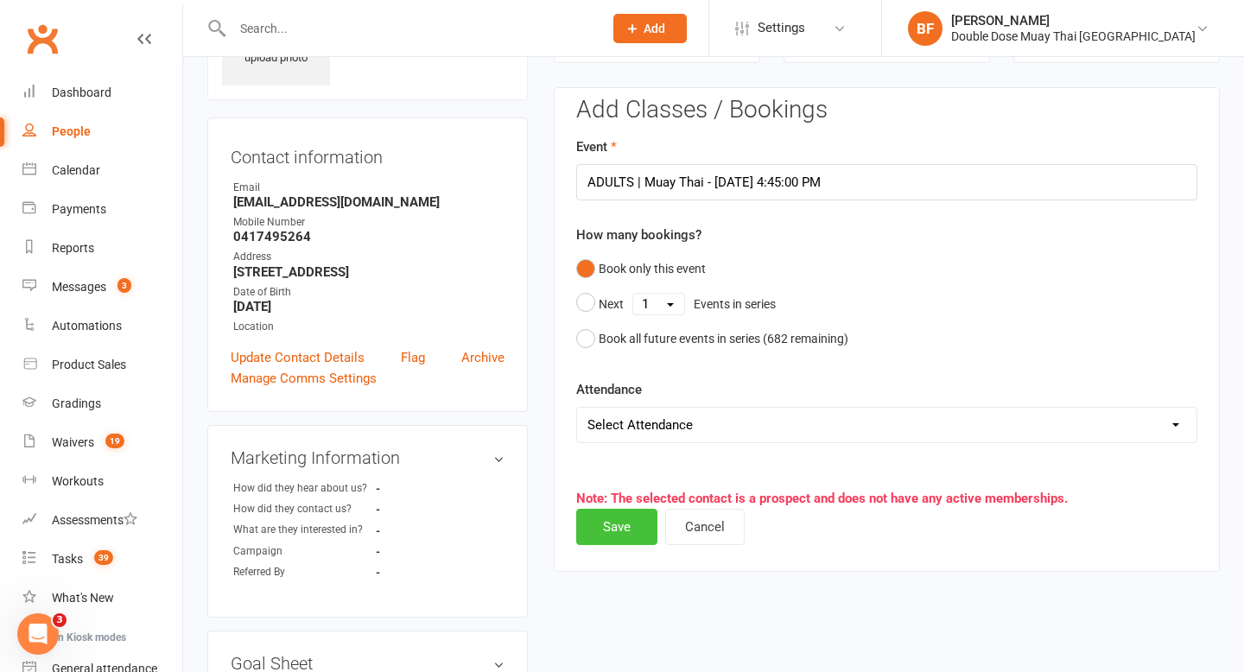
click at [599, 518] on button "Save" at bounding box center [616, 527] width 81 height 36
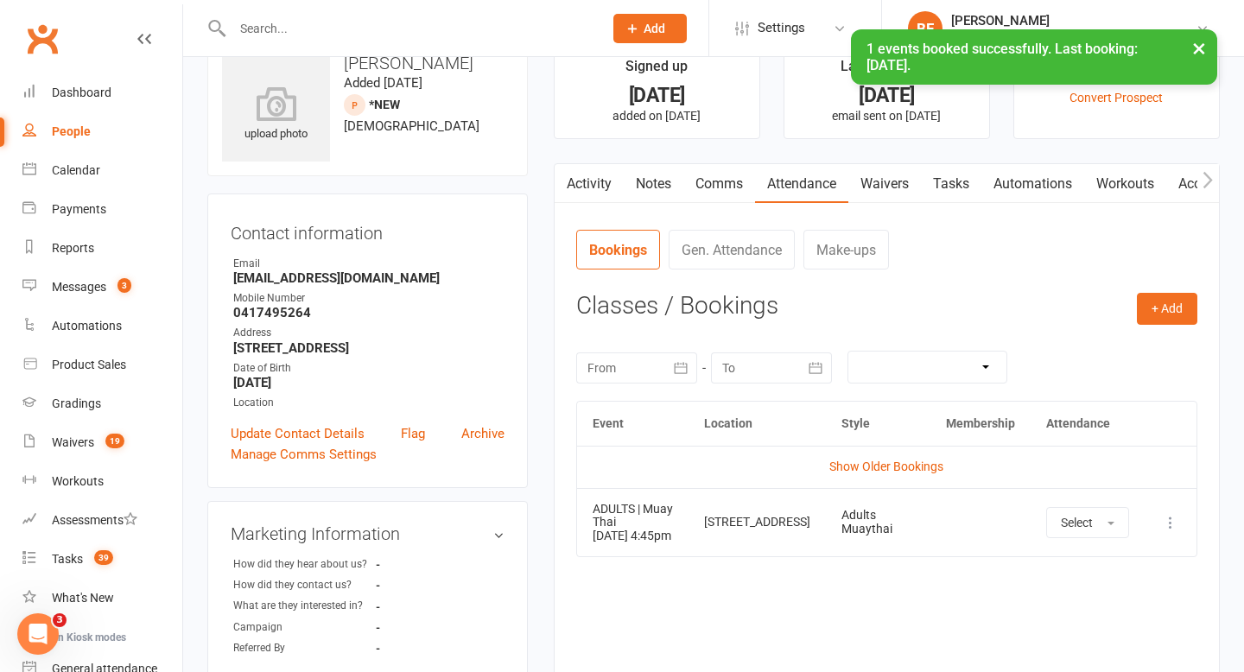
scroll to position [0, 0]
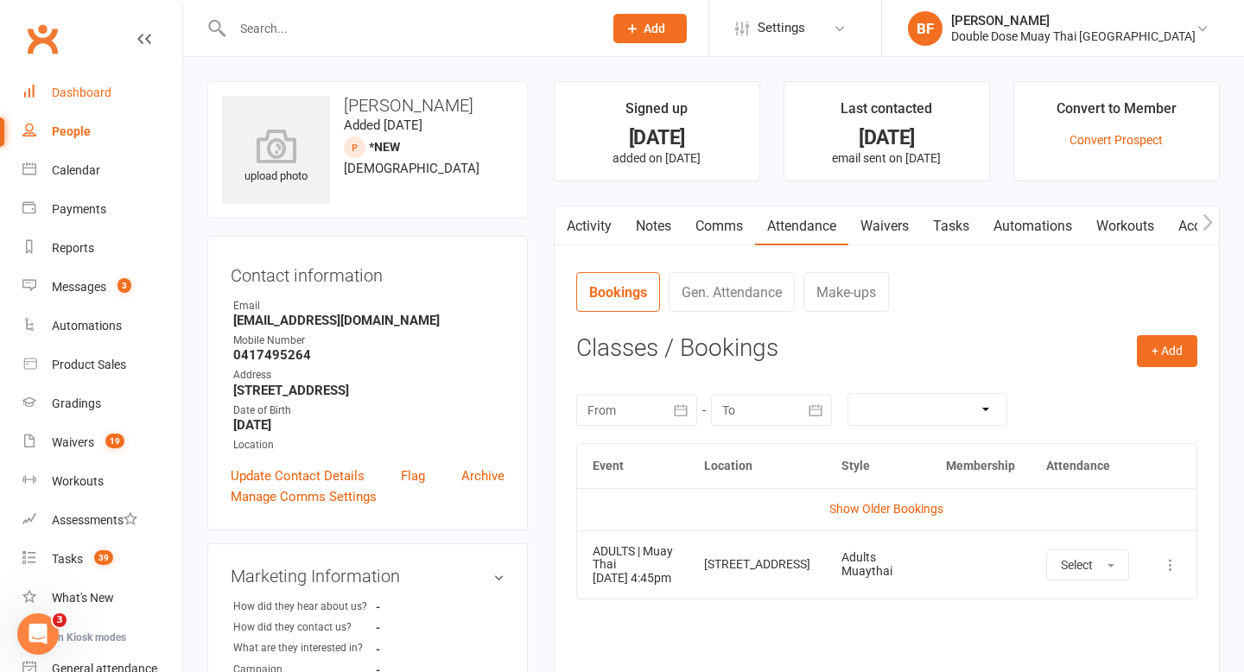
click at [82, 99] on div "Dashboard" at bounding box center [82, 93] width 60 height 14
